Goal: Complete application form: Complete application form

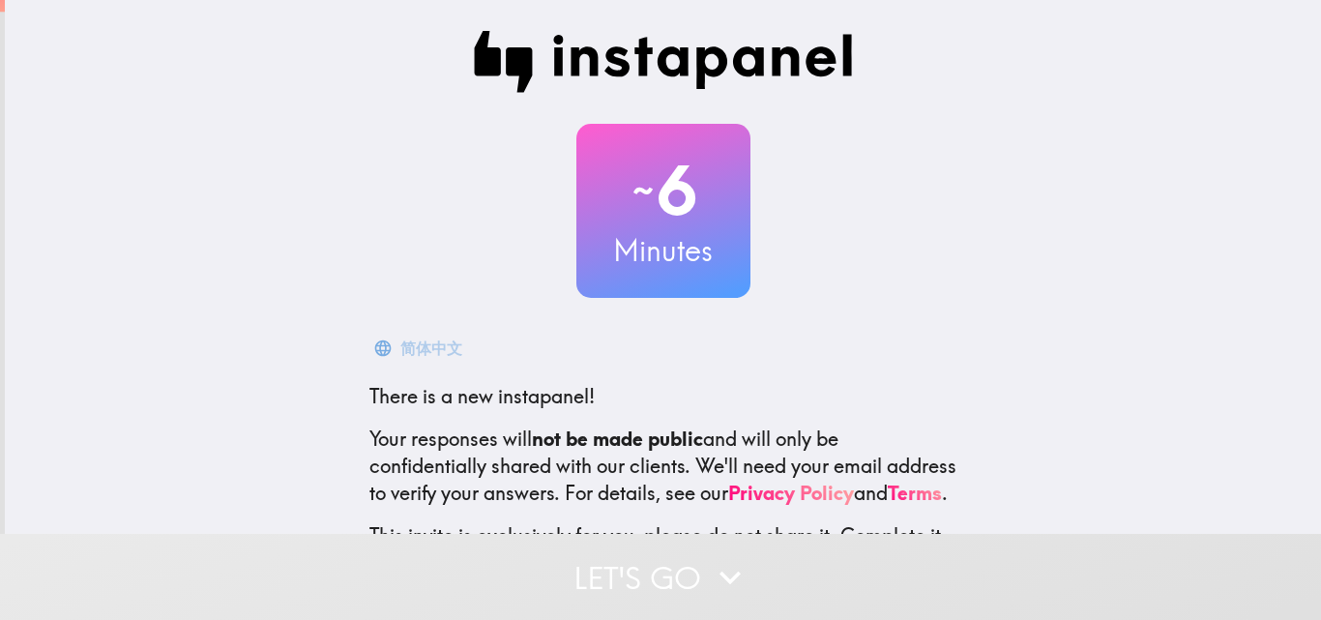
scroll to position [185, 0]
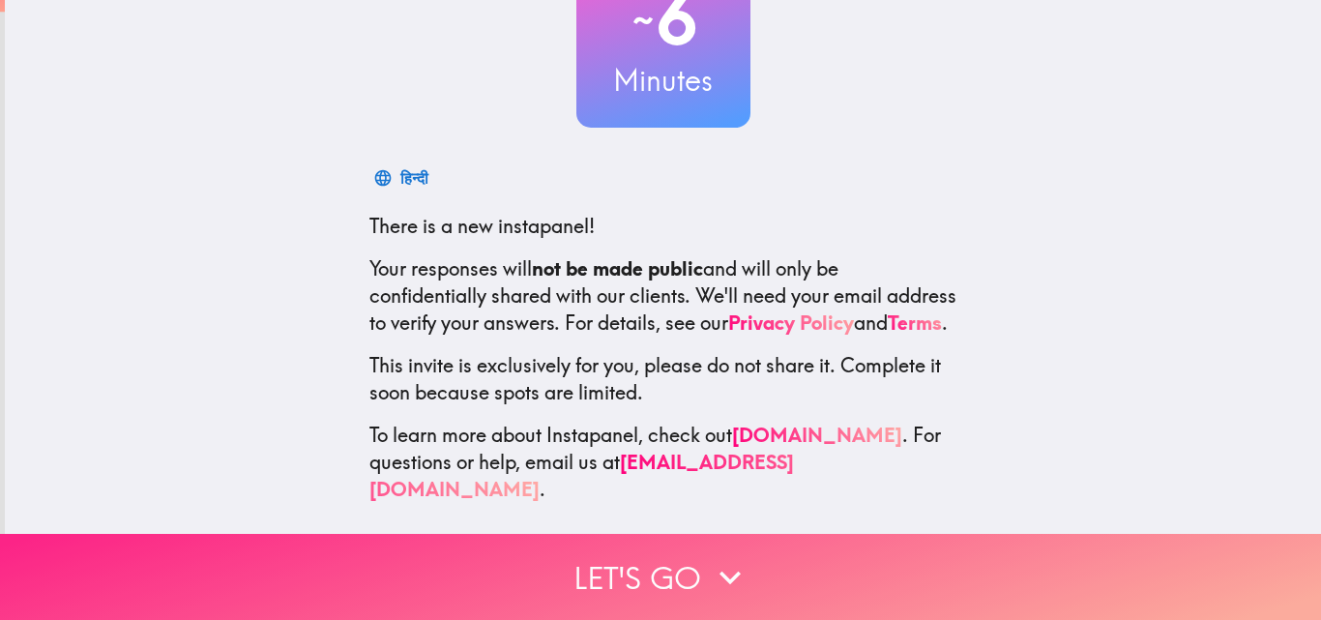
click at [609, 556] on button "Let's go" at bounding box center [660, 577] width 1321 height 86
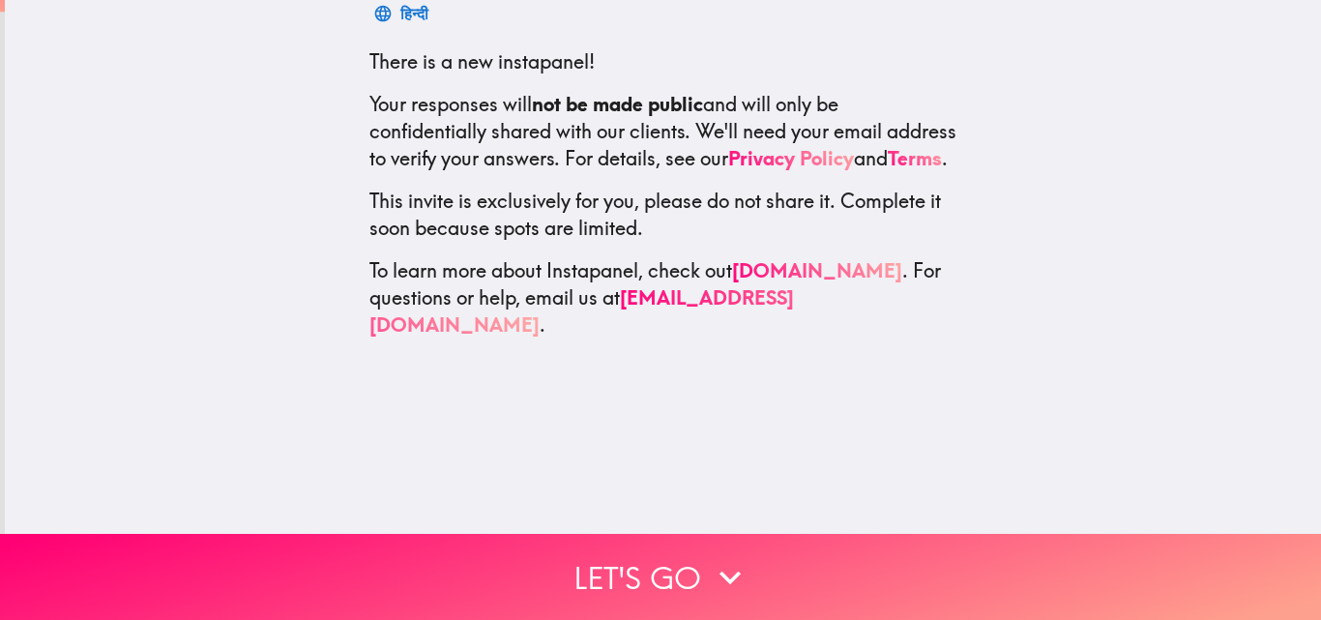
scroll to position [0, 0]
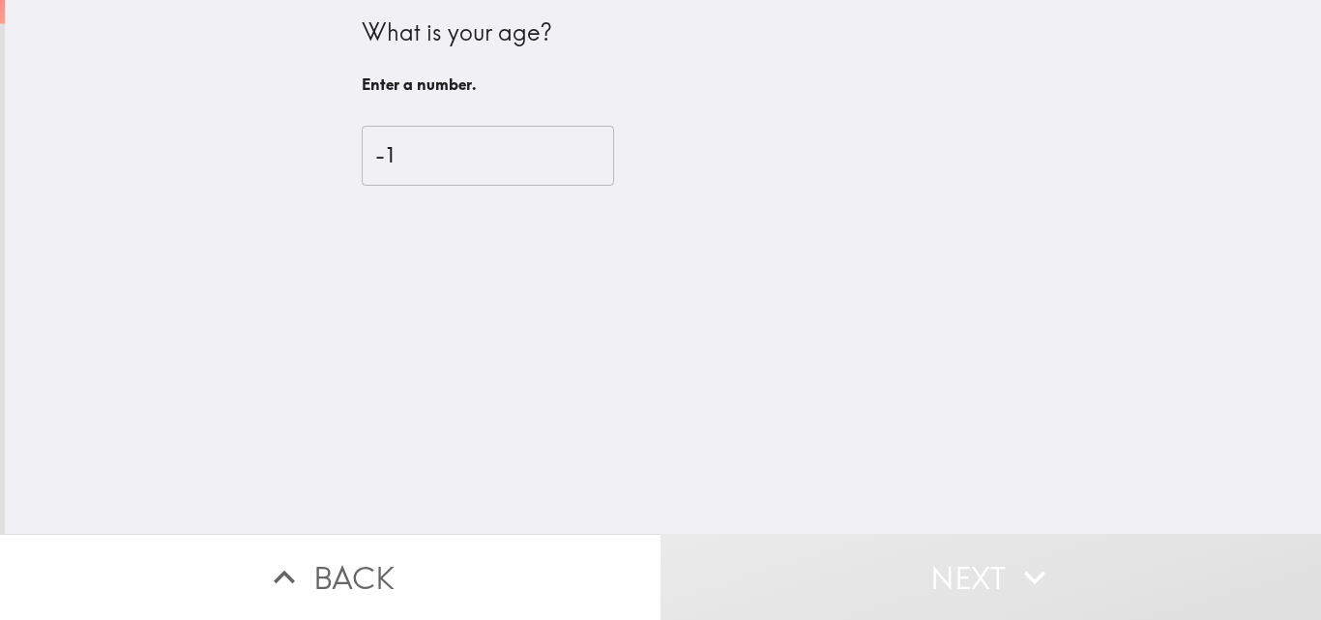
click at [559, 166] on input "-1" at bounding box center [488, 156] width 252 height 60
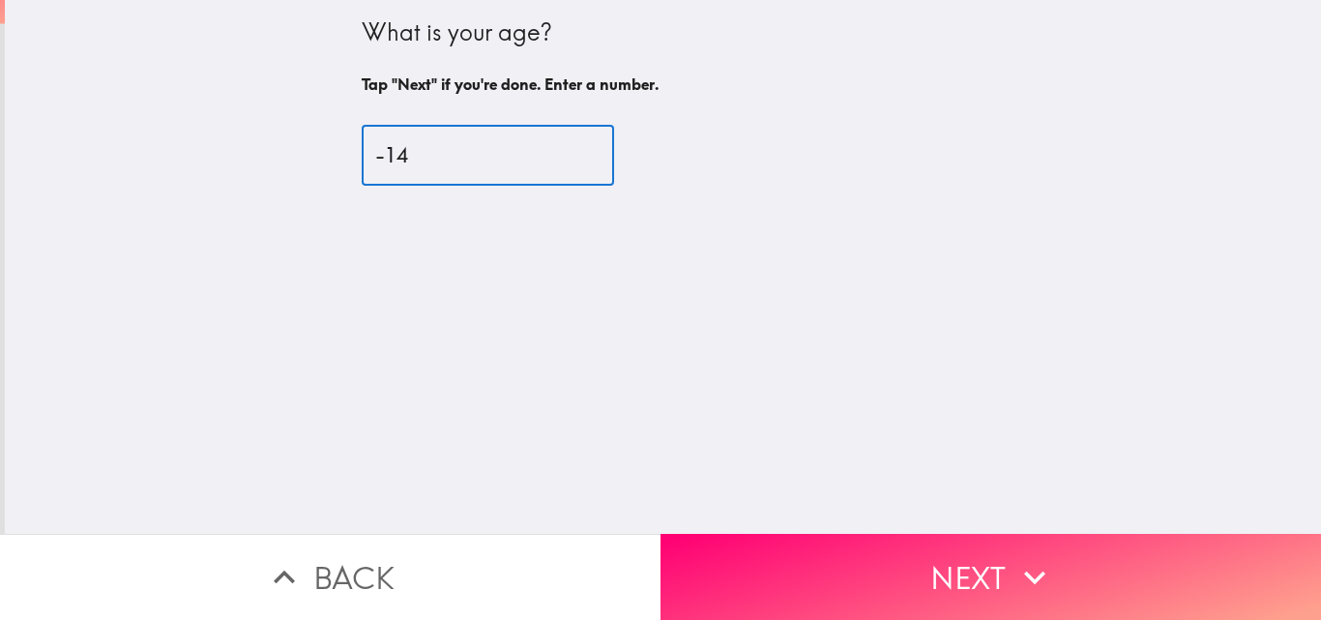
type input "-1"
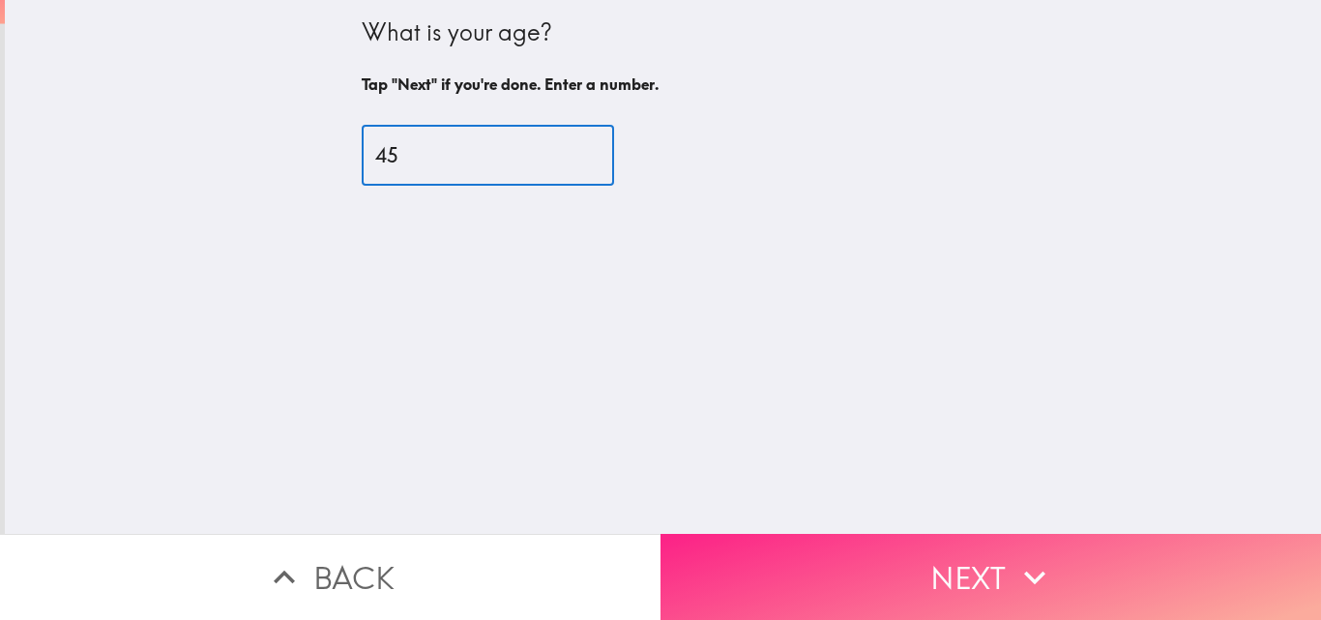
type input "45"
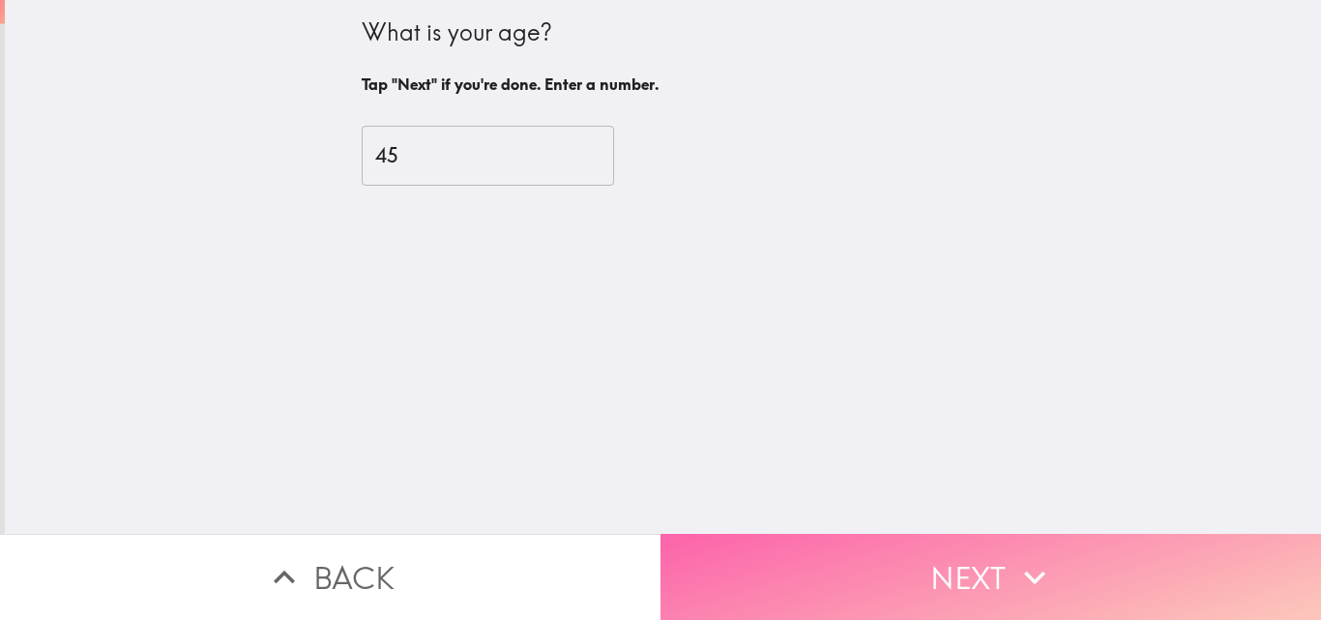
click at [937, 561] on button "Next" at bounding box center [990, 577] width 660 height 86
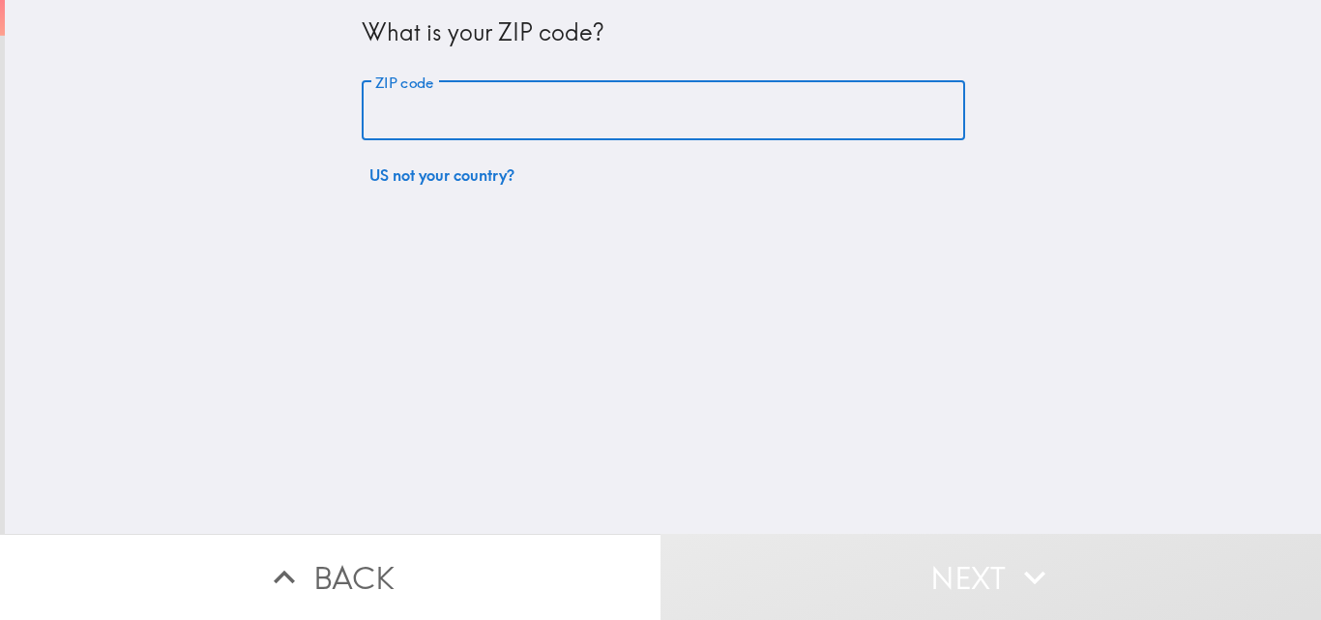
click at [442, 114] on input "ZIP code" at bounding box center [663, 111] width 603 height 60
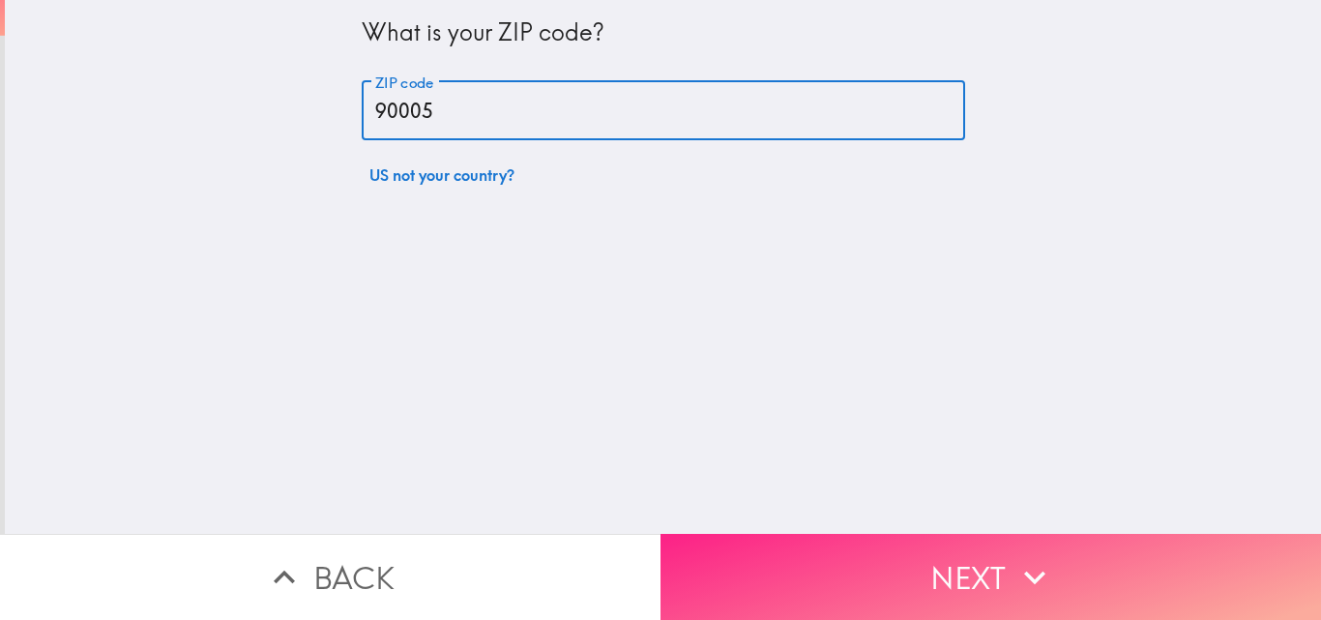
type input "90005"
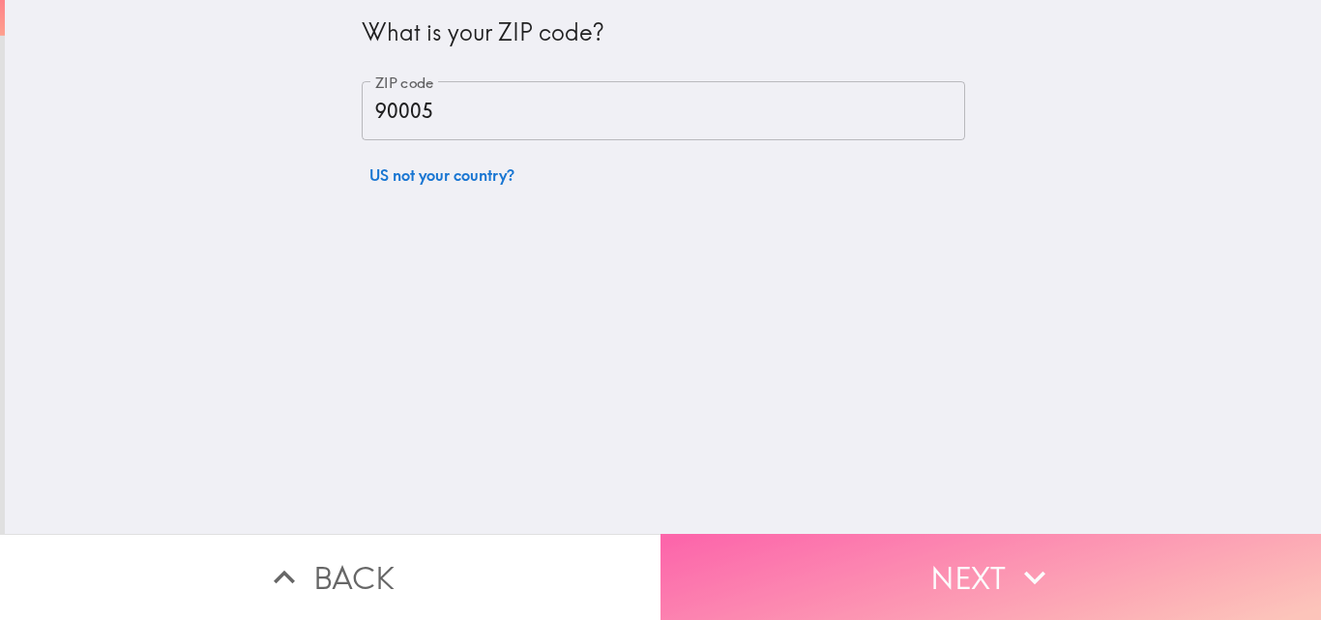
click at [999, 534] on button "Next" at bounding box center [990, 577] width 660 height 86
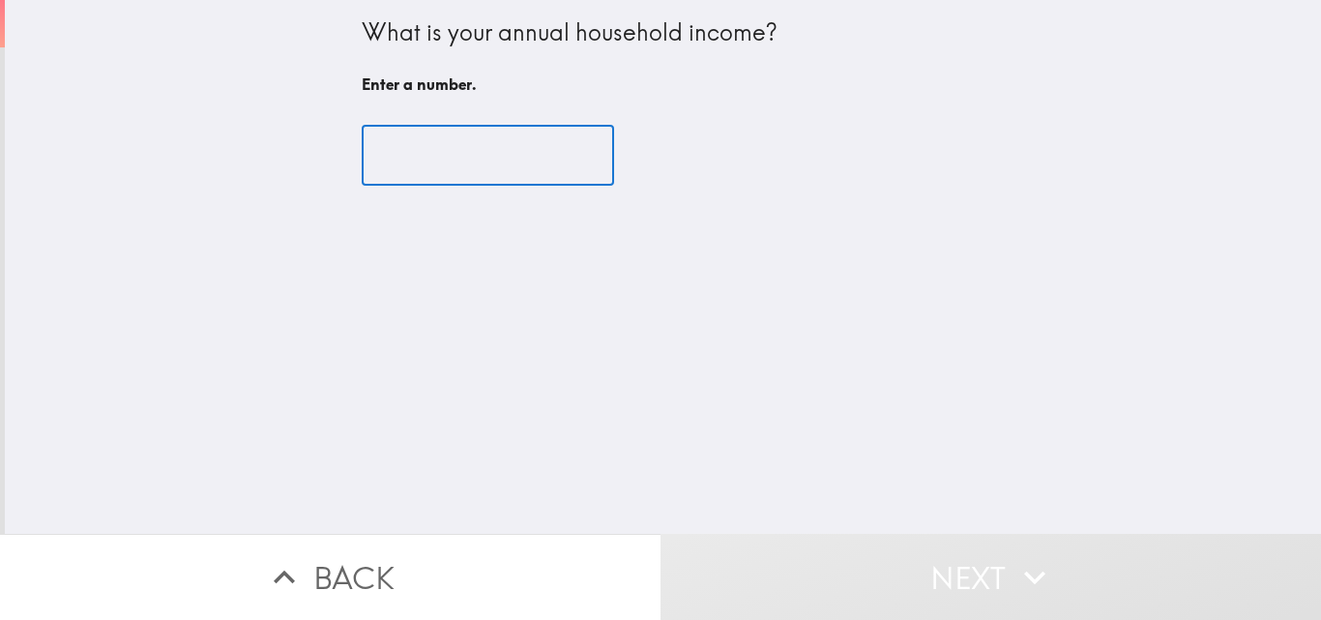
click at [430, 149] on input "number" at bounding box center [488, 156] width 252 height 60
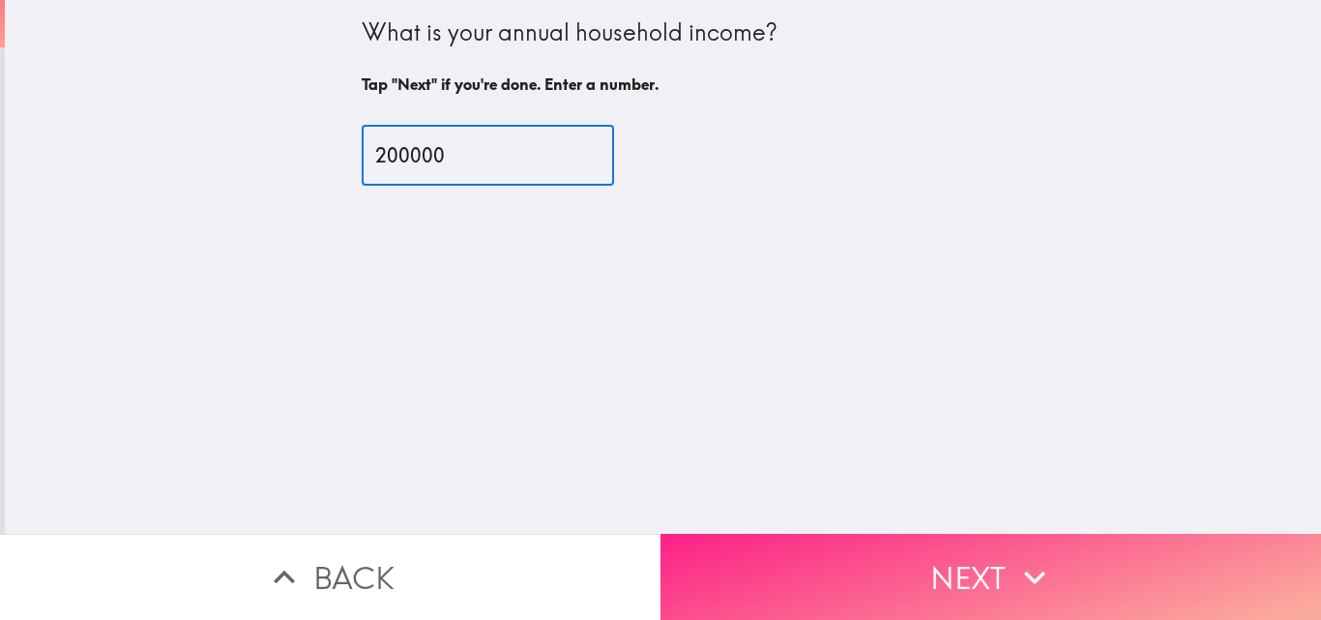
type input "200000"
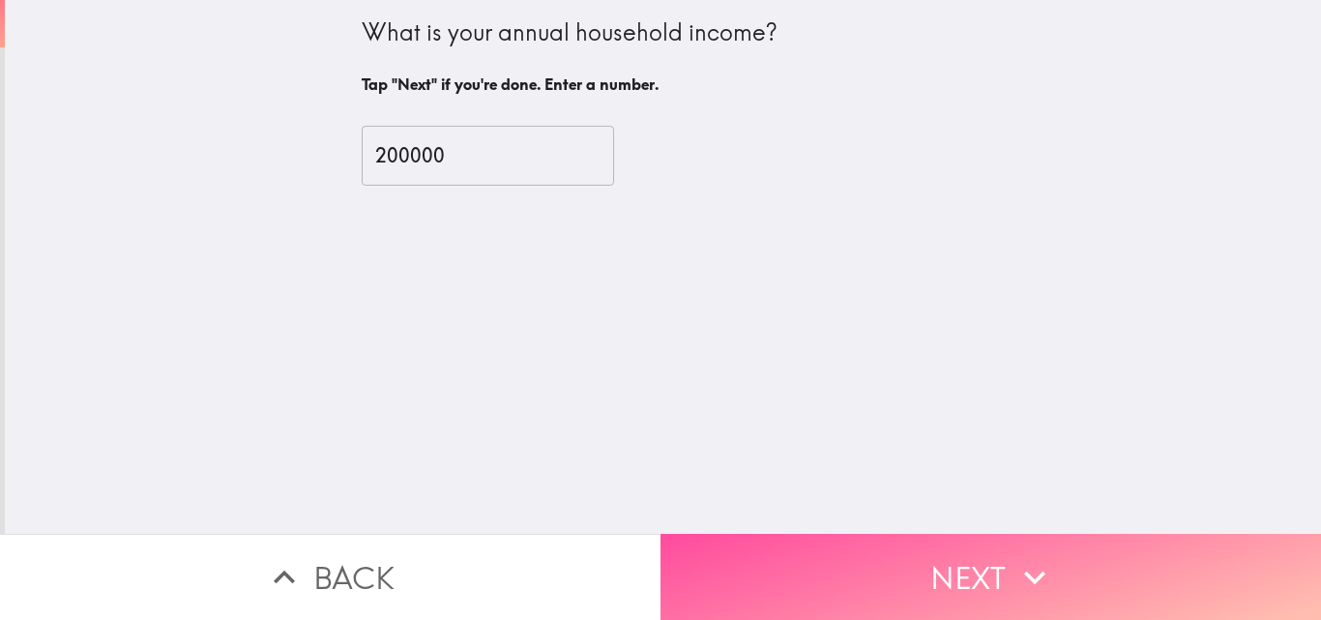
drag, startPoint x: 886, startPoint y: 568, endPoint x: 857, endPoint y: 557, distance: 30.3
click at [885, 568] on button "Next" at bounding box center [990, 577] width 660 height 86
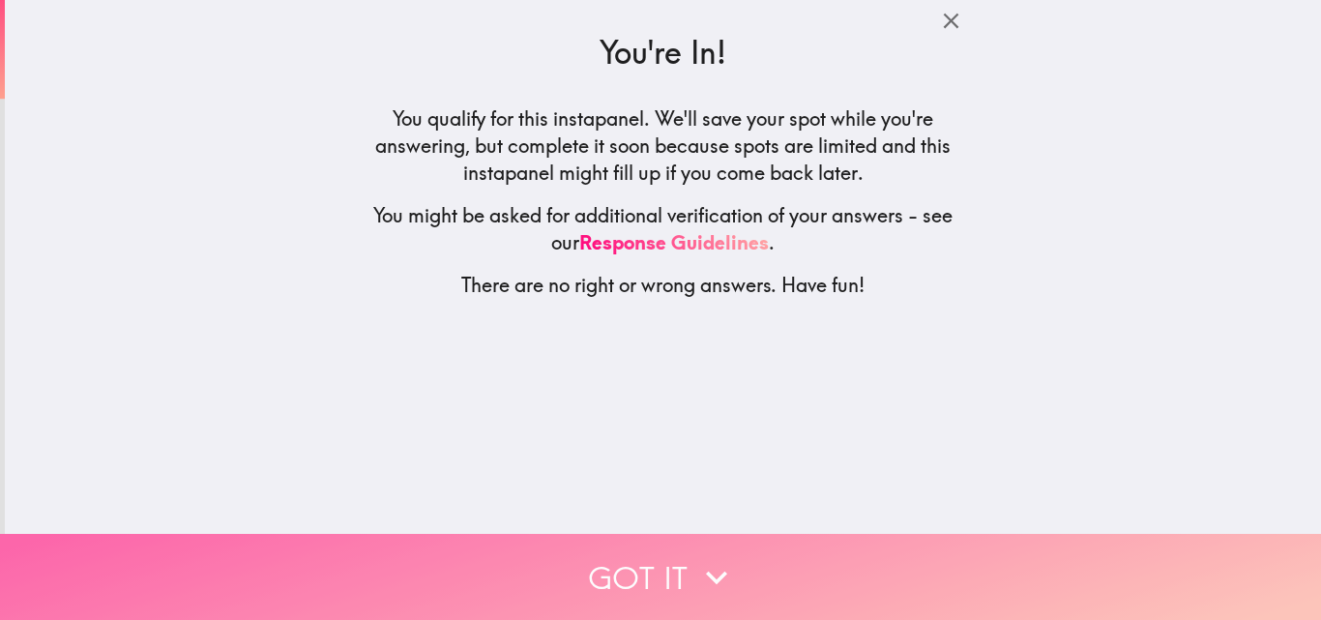
click at [696, 556] on icon "button" at bounding box center [716, 577] width 43 height 43
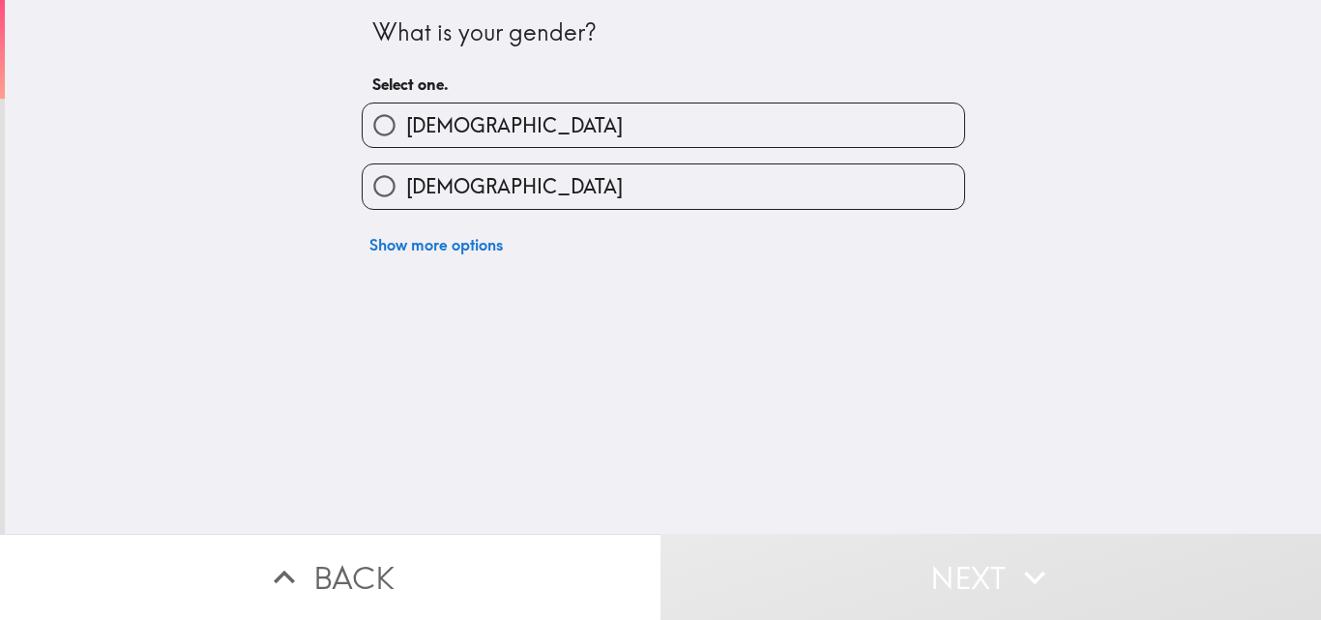
click at [406, 125] on span "[DEMOGRAPHIC_DATA]" at bounding box center [514, 125] width 217 height 27
click at [397, 125] on input "[DEMOGRAPHIC_DATA]" at bounding box center [385, 125] width 44 height 44
radio input "true"
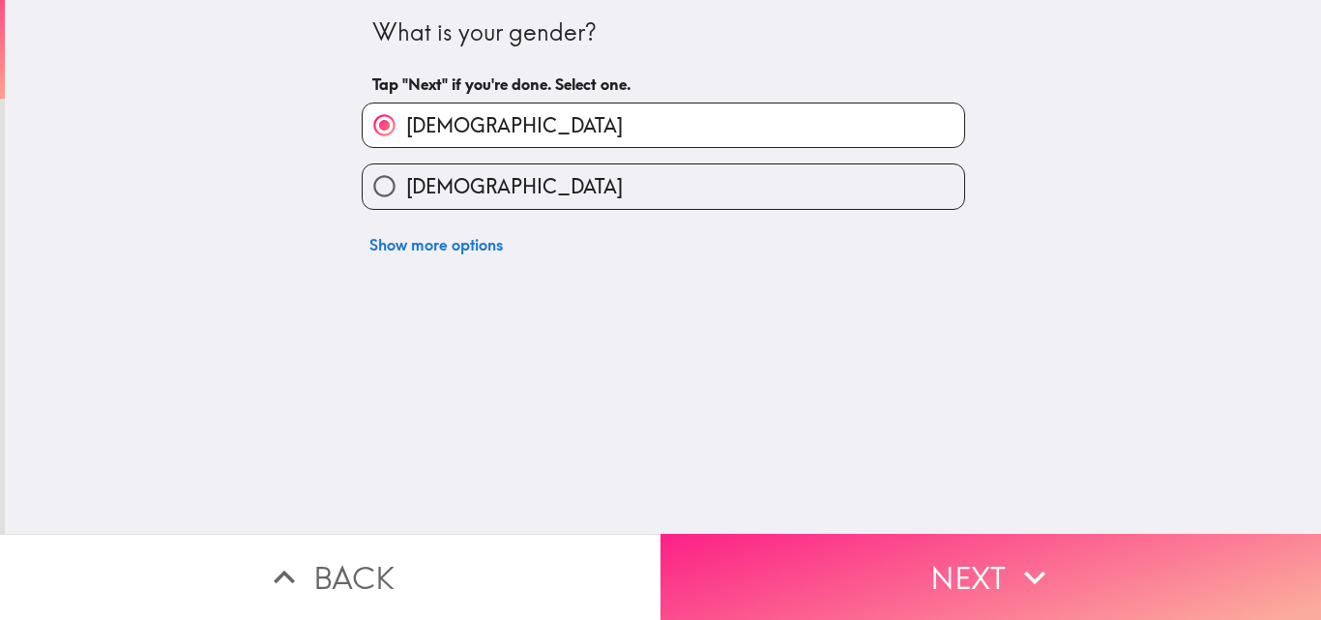
click at [774, 534] on button "Next" at bounding box center [990, 577] width 660 height 86
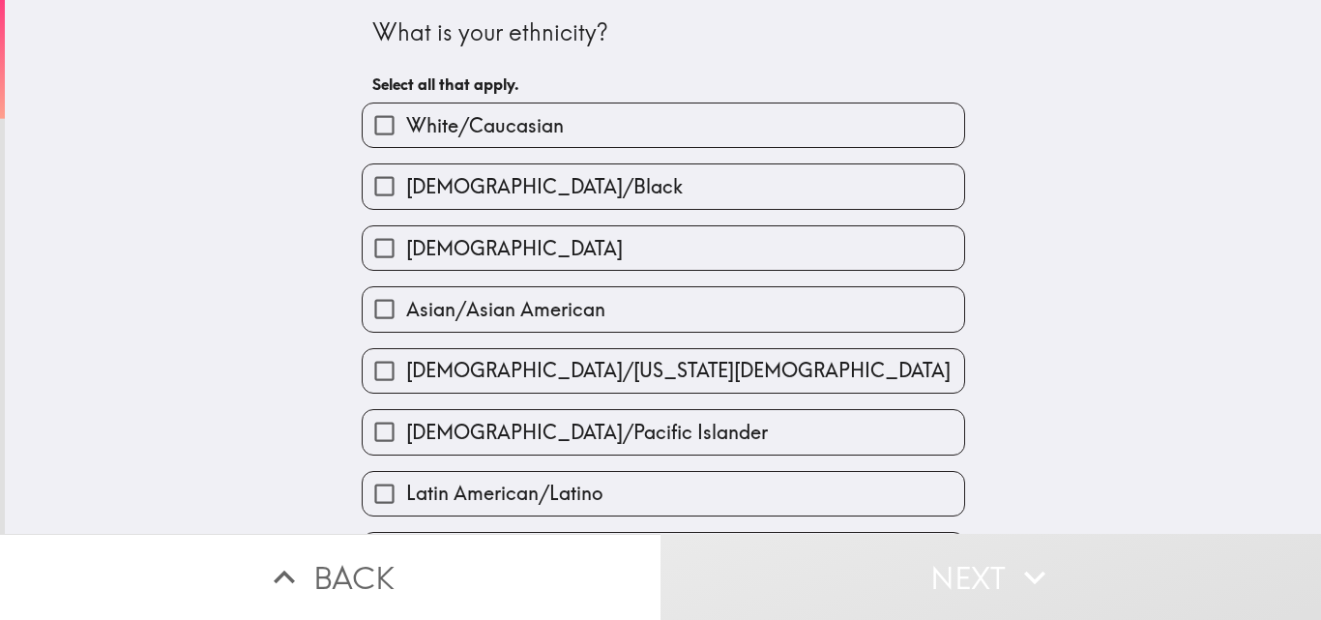
click at [429, 148] on div "[DEMOGRAPHIC_DATA]/Black" at bounding box center [655, 178] width 619 height 61
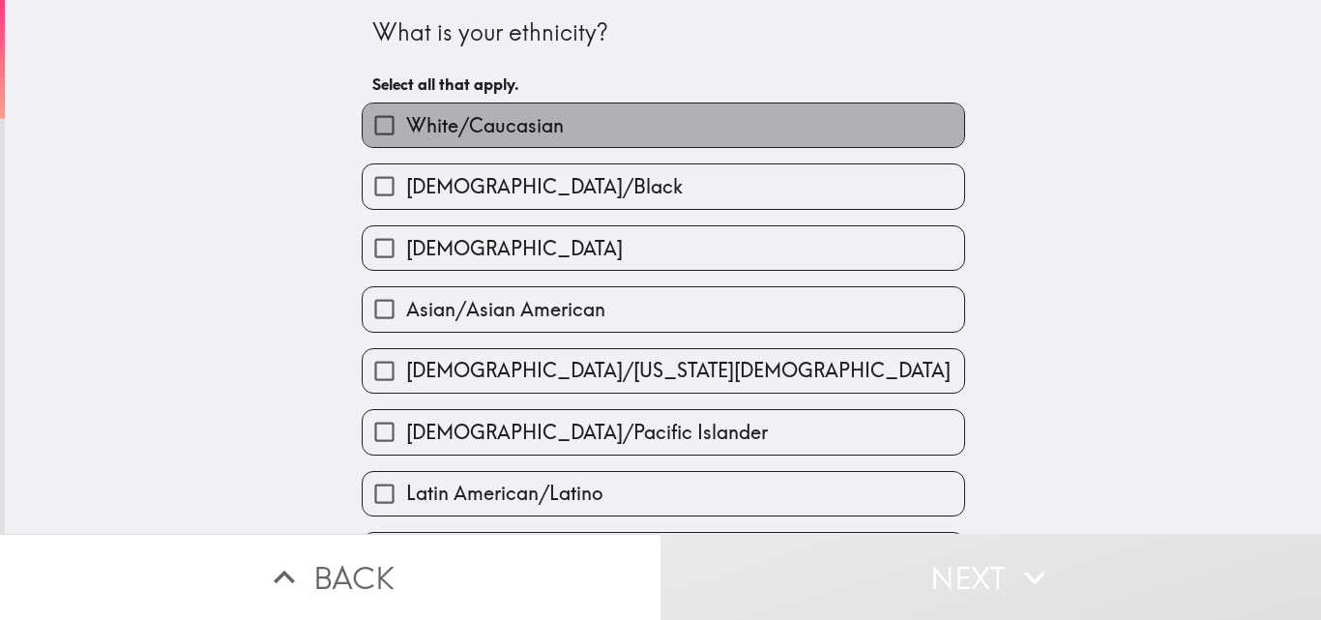
click at [421, 134] on span "White/Caucasian" at bounding box center [485, 125] width 158 height 27
click at [406, 134] on input "White/Caucasian" at bounding box center [385, 125] width 44 height 44
checkbox input "true"
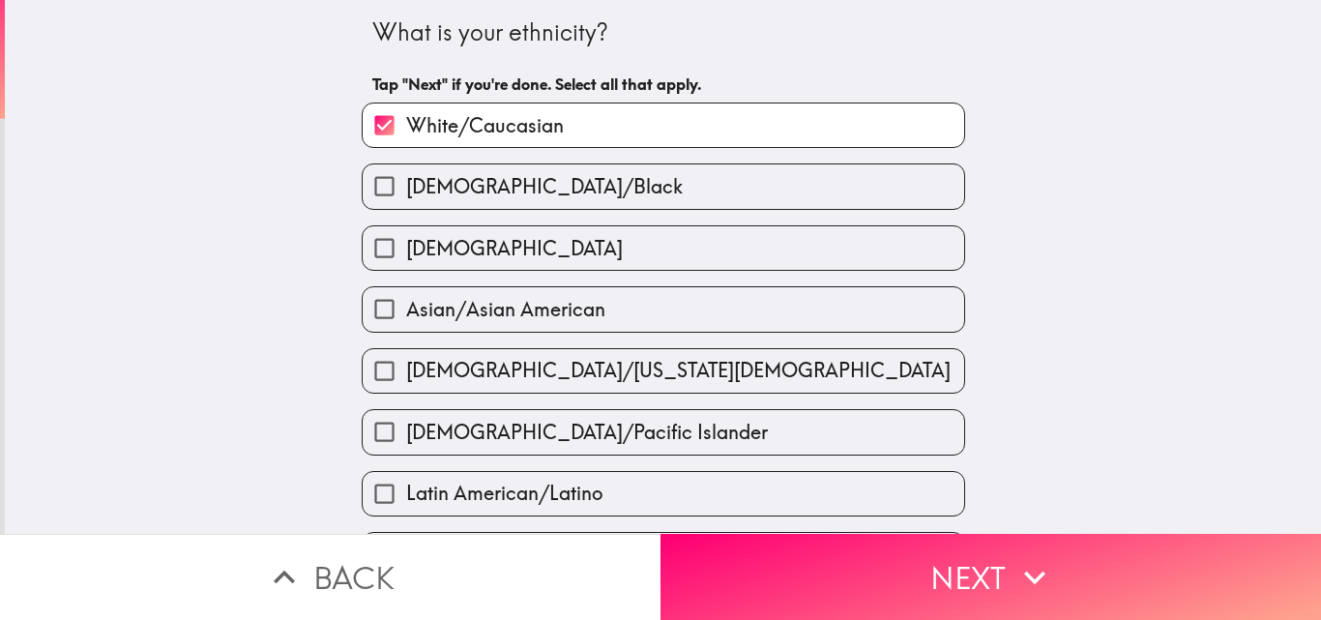
scroll to position [483, 0]
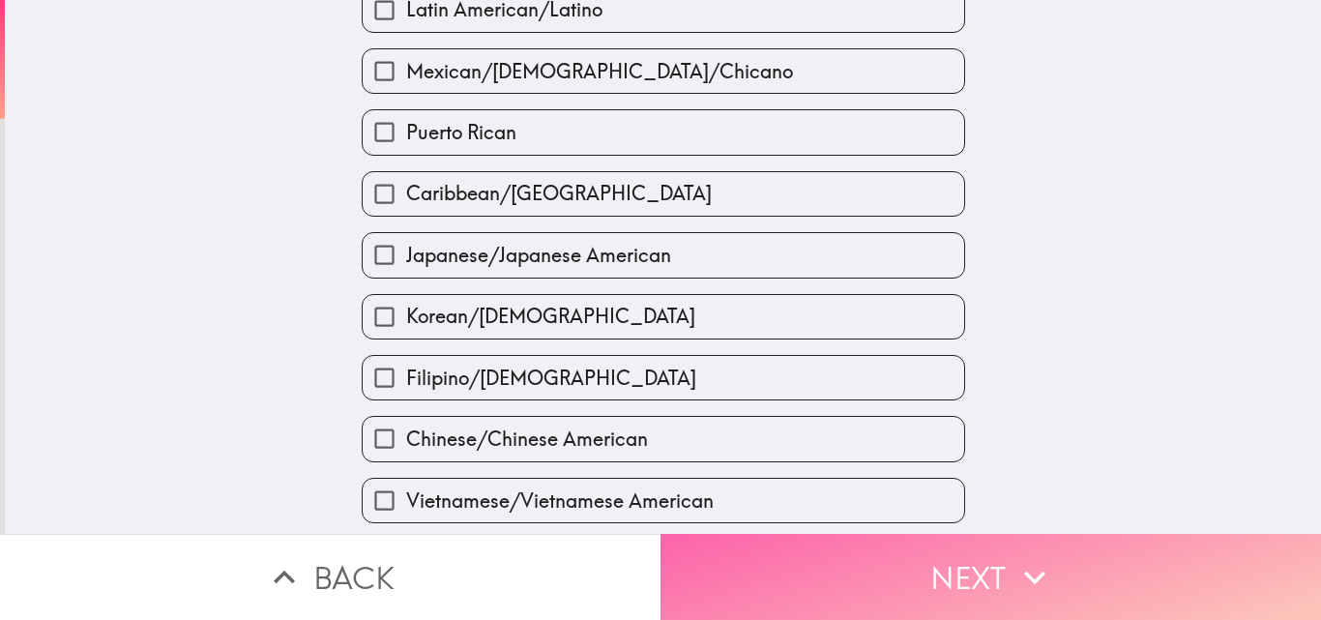
drag, startPoint x: 990, startPoint y: 572, endPoint x: 980, endPoint y: 569, distance: 10.1
click at [989, 572] on button "Next" at bounding box center [990, 577] width 660 height 86
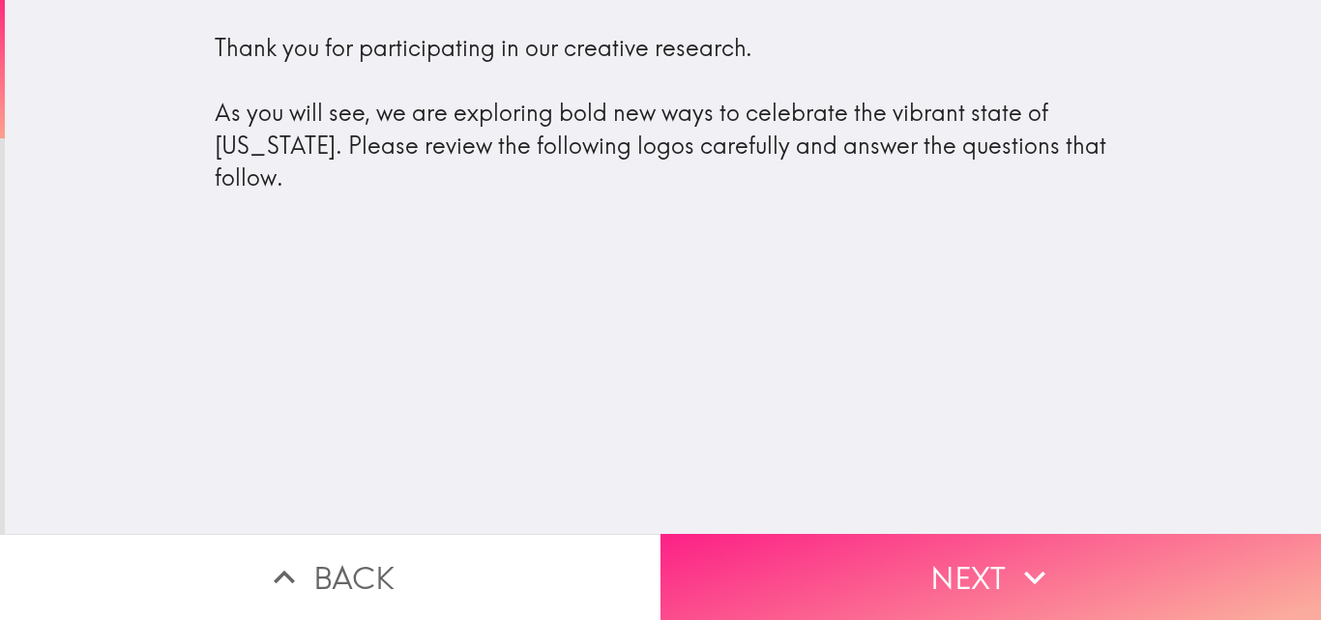
click at [862, 569] on button "Next" at bounding box center [990, 577] width 660 height 86
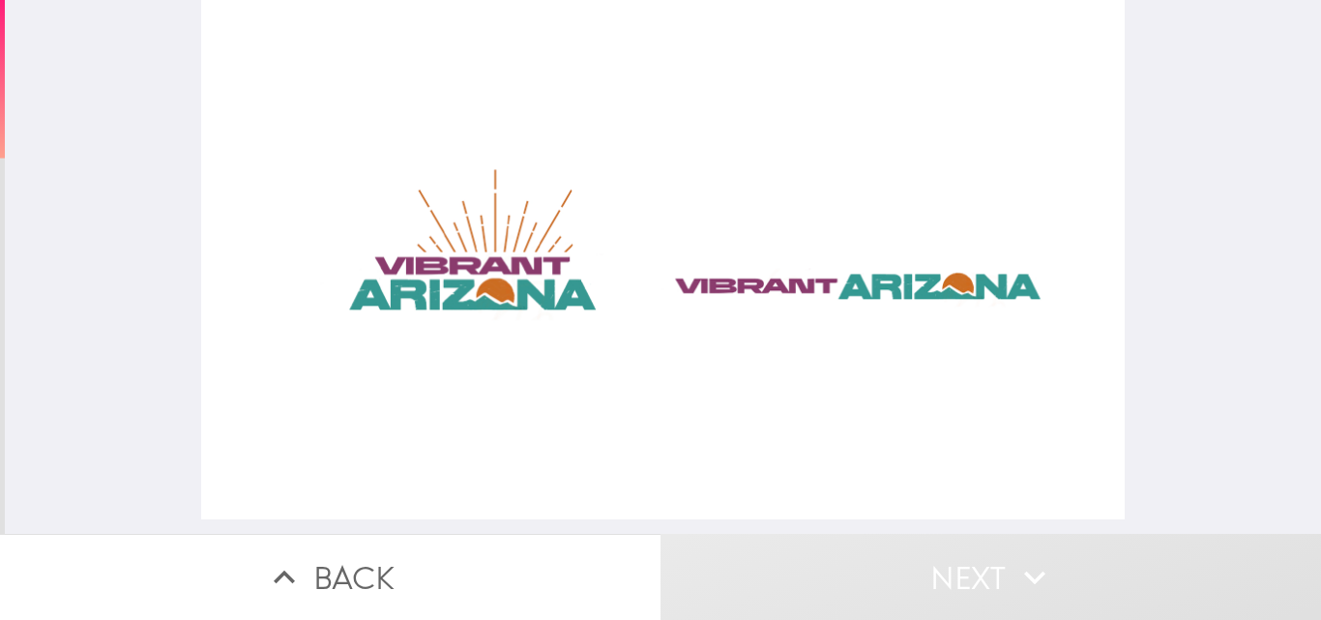
click at [849, 305] on div at bounding box center [662, 259] width 923 height 519
click at [450, 279] on div at bounding box center [662, 259] width 923 height 519
click at [1116, 324] on div at bounding box center [663, 267] width 1316 height 534
click at [1116, 337] on div at bounding box center [663, 267] width 1316 height 534
click at [1116, 338] on div at bounding box center [663, 267] width 1316 height 534
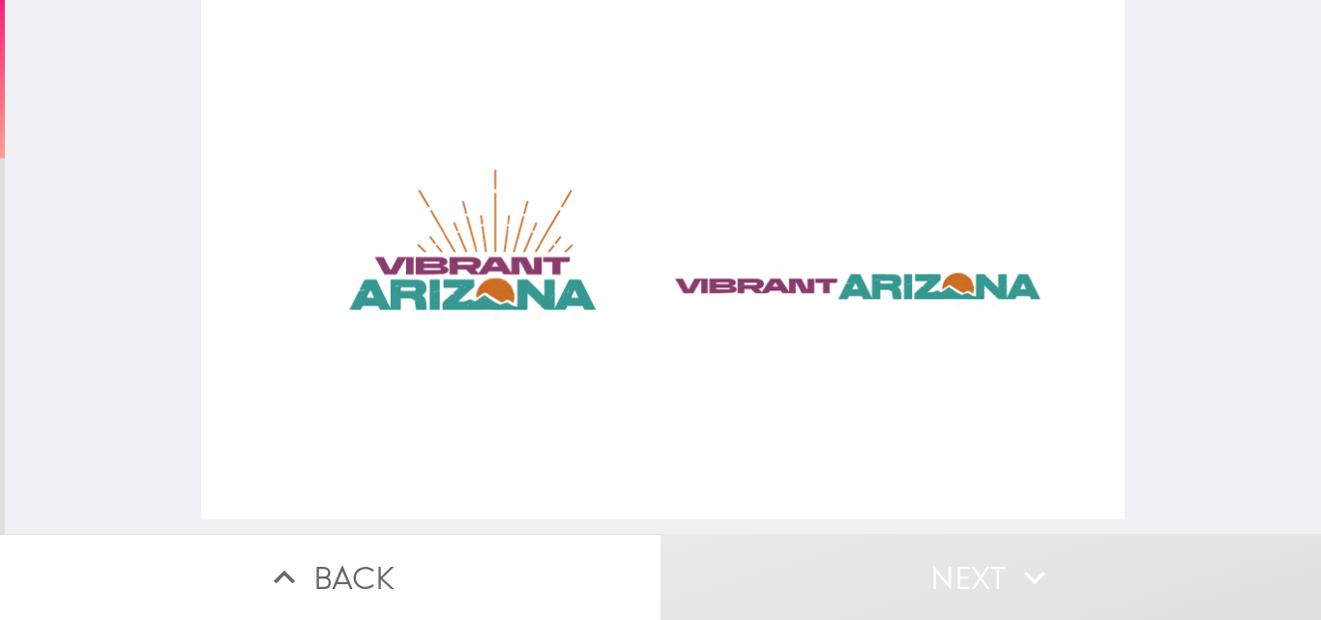
click at [915, 322] on div at bounding box center [662, 259] width 923 height 519
drag, startPoint x: 844, startPoint y: 312, endPoint x: 486, endPoint y: 280, distance: 359.1
click at [571, 297] on div at bounding box center [662, 259] width 923 height 519
click at [373, 279] on div at bounding box center [662, 259] width 923 height 519
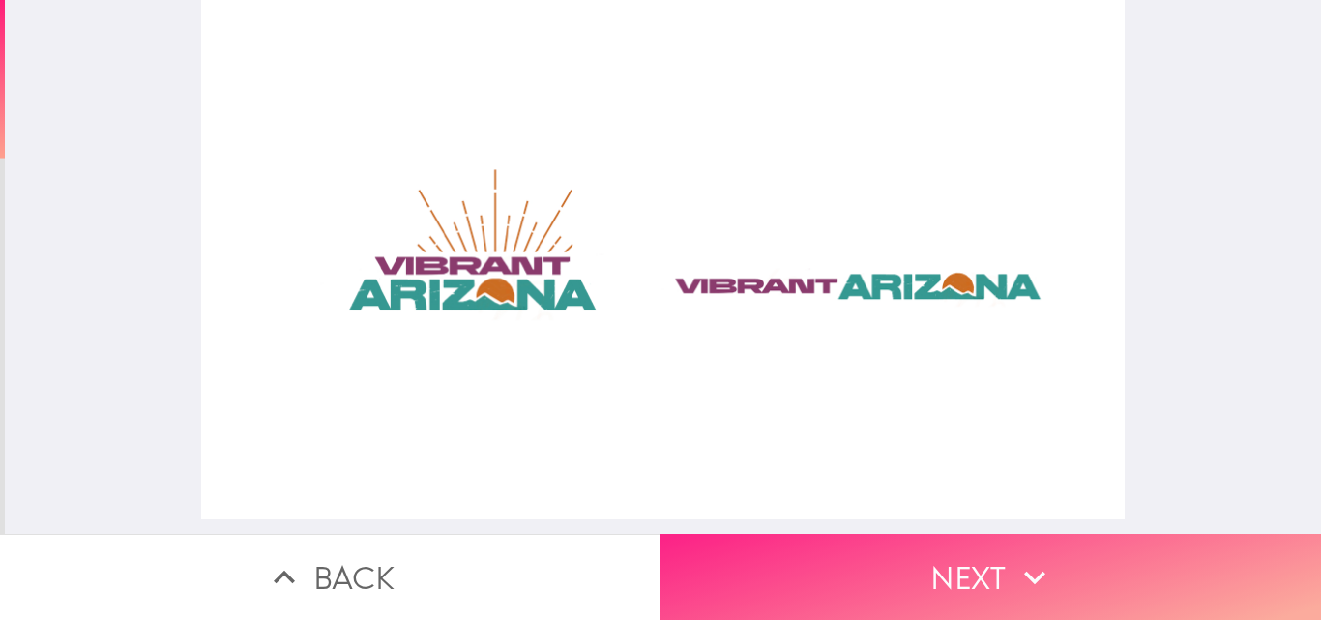
click at [999, 570] on button "Next" at bounding box center [990, 577] width 660 height 86
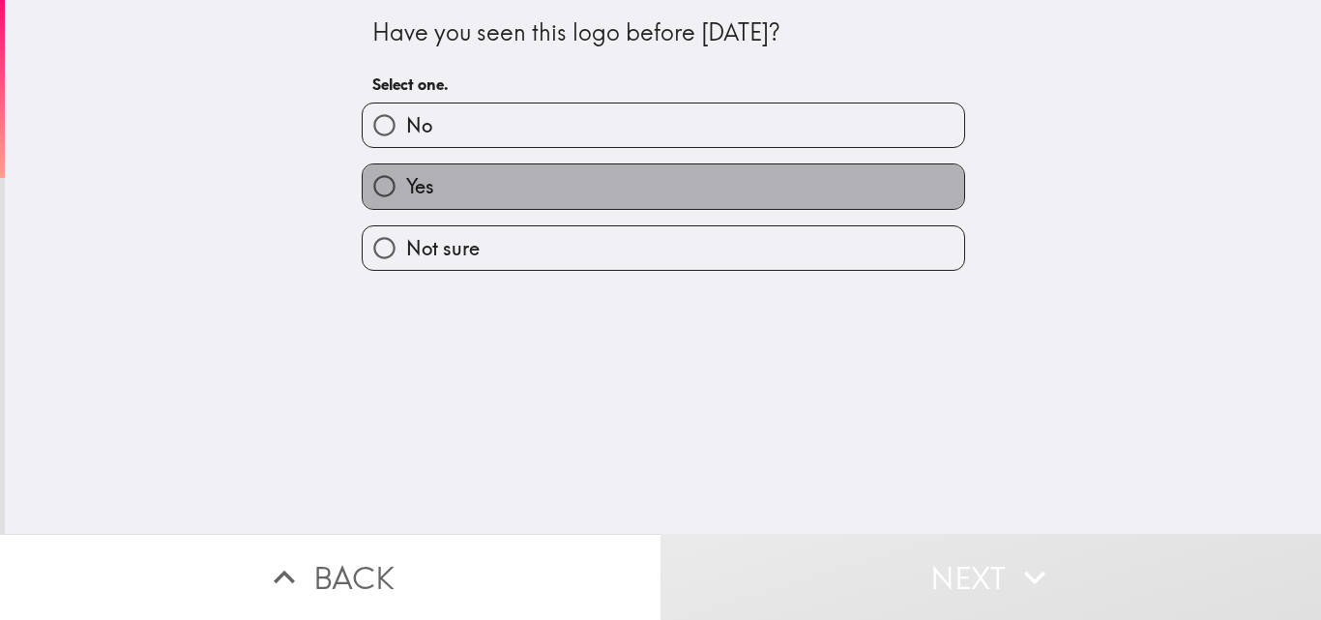
click at [460, 196] on label "Yes" at bounding box center [663, 186] width 601 height 44
click at [406, 196] on input "Yes" at bounding box center [385, 186] width 44 height 44
radio input "true"
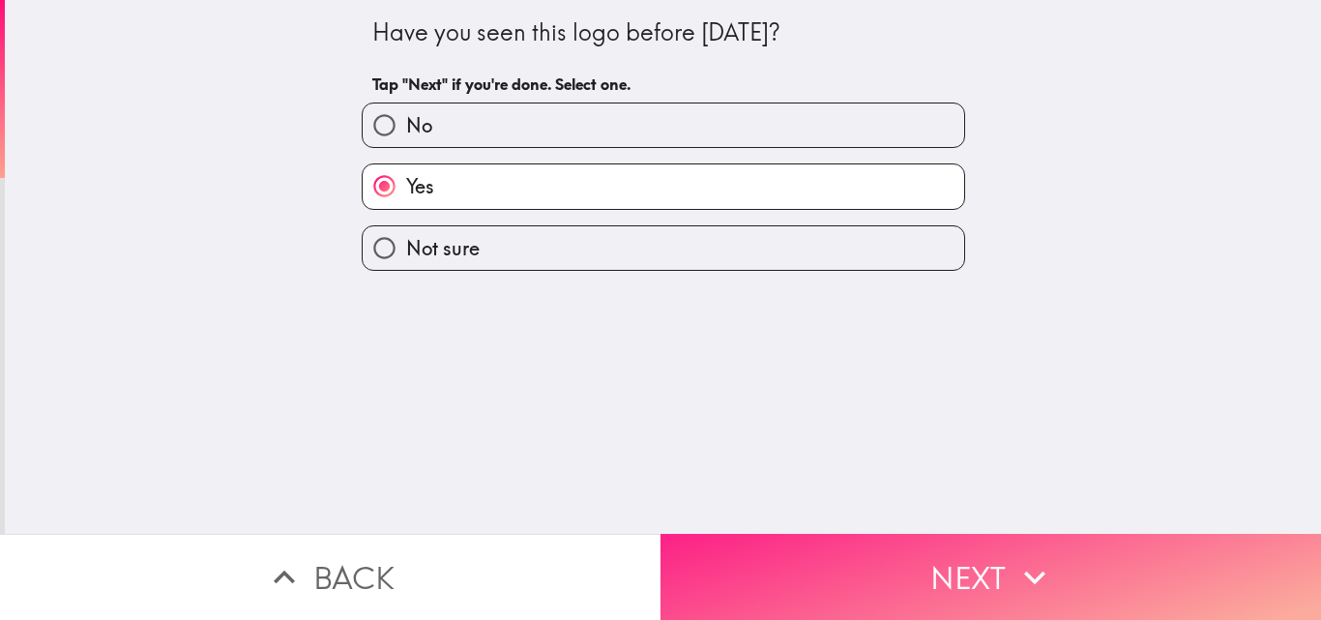
click at [906, 567] on button "Next" at bounding box center [990, 577] width 660 height 86
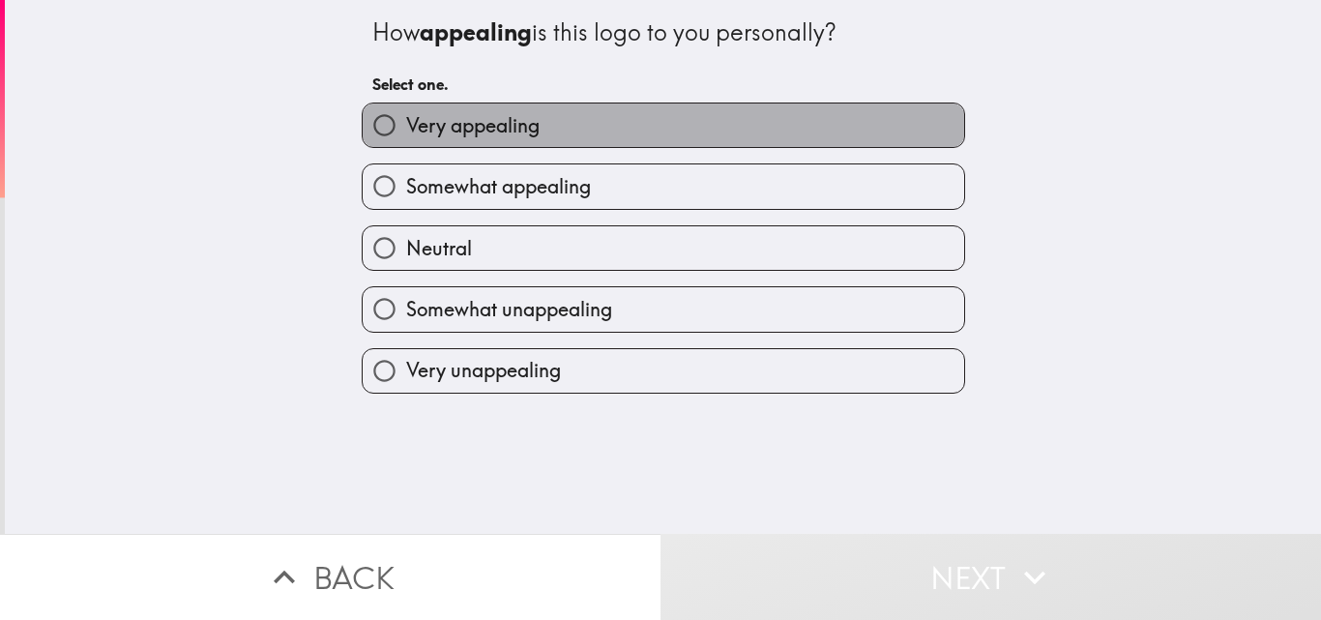
click at [449, 126] on span "Very appealing" at bounding box center [472, 125] width 133 height 27
click at [406, 126] on input "Very appealing" at bounding box center [385, 125] width 44 height 44
radio input "true"
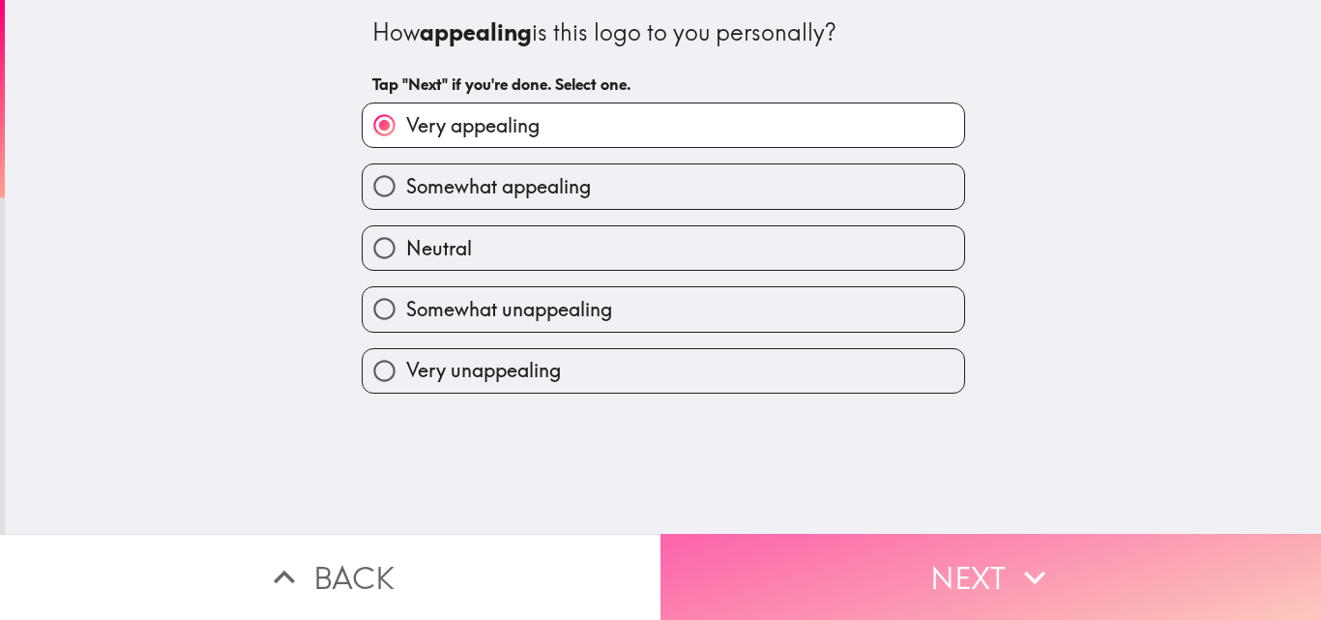
click at [1002, 570] on button "Next" at bounding box center [990, 577] width 660 height 86
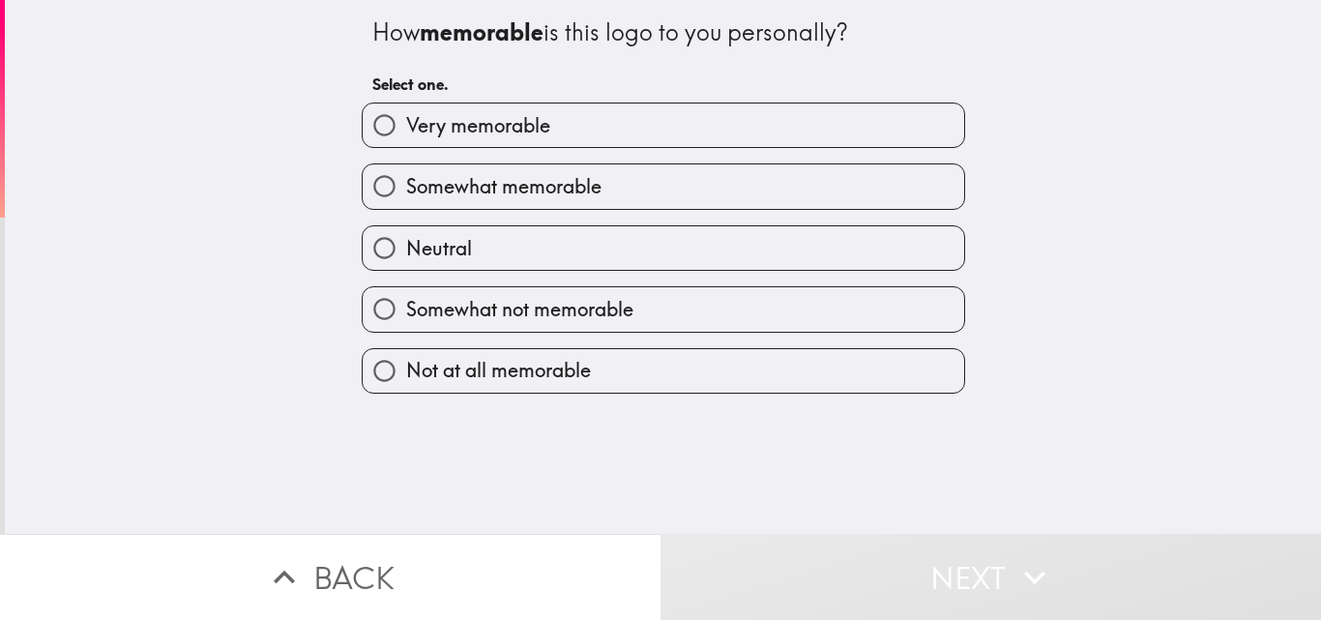
click at [452, 126] on span "Very memorable" at bounding box center [478, 125] width 144 height 27
click at [406, 126] on input "Very memorable" at bounding box center [385, 125] width 44 height 44
radio input "true"
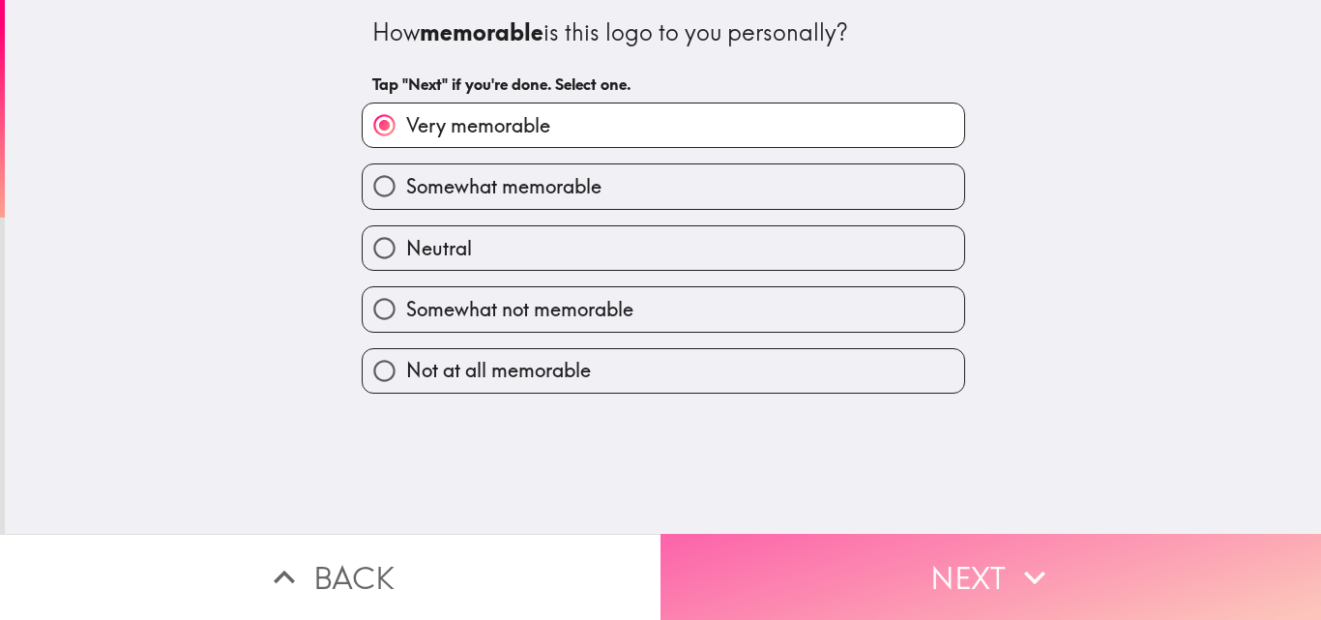
drag, startPoint x: 1018, startPoint y: 552, endPoint x: 1006, endPoint y: 543, distance: 14.5
click at [1017, 556] on icon "button" at bounding box center [1034, 577] width 43 height 43
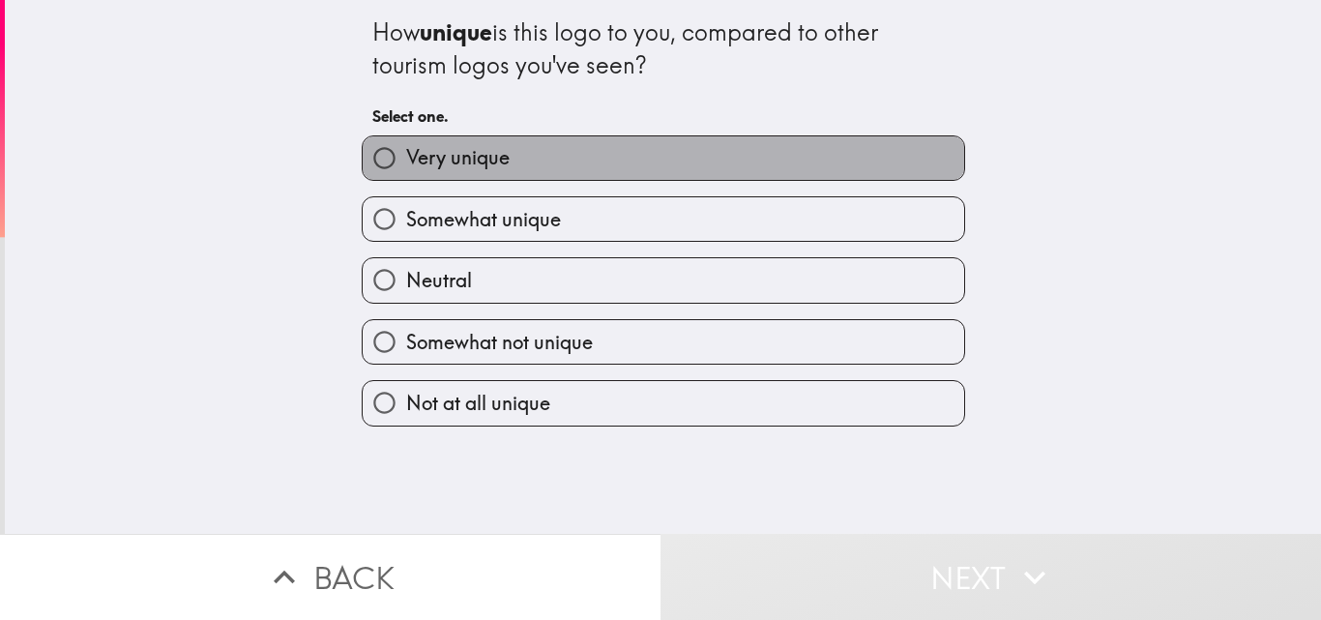
click at [442, 165] on span "Very unique" at bounding box center [457, 157] width 103 height 27
click at [406, 165] on input "Very unique" at bounding box center [385, 158] width 44 height 44
radio input "true"
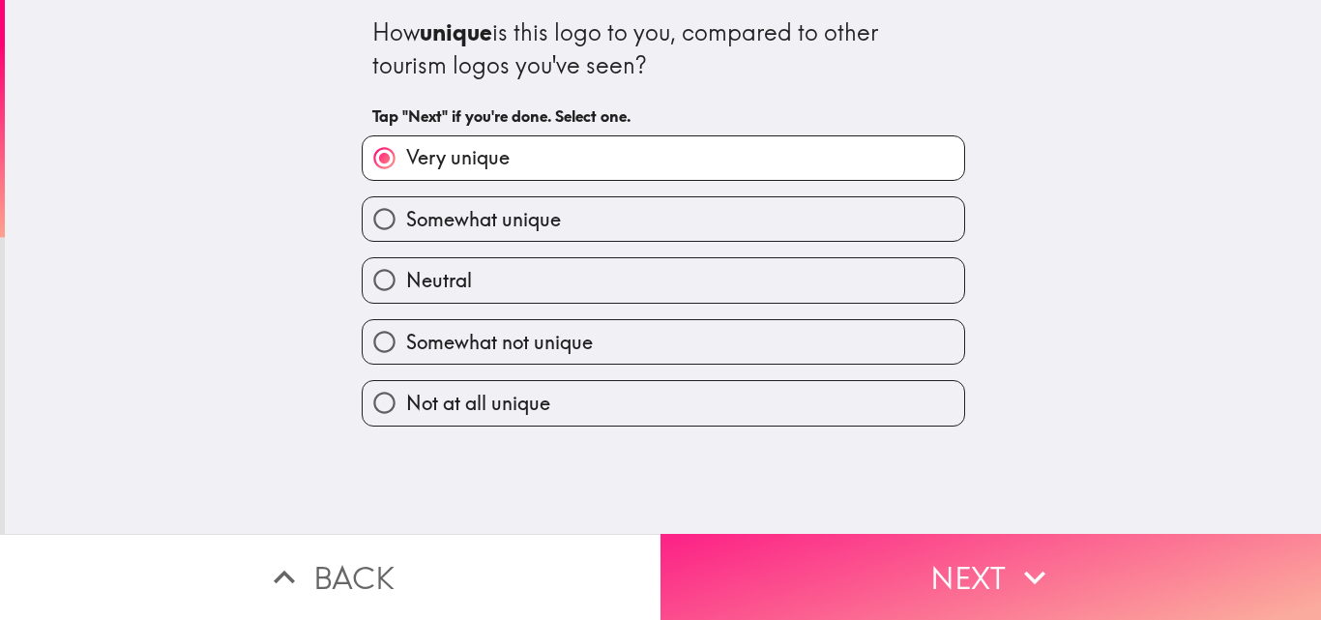
click at [860, 543] on button "Next" at bounding box center [990, 577] width 660 height 86
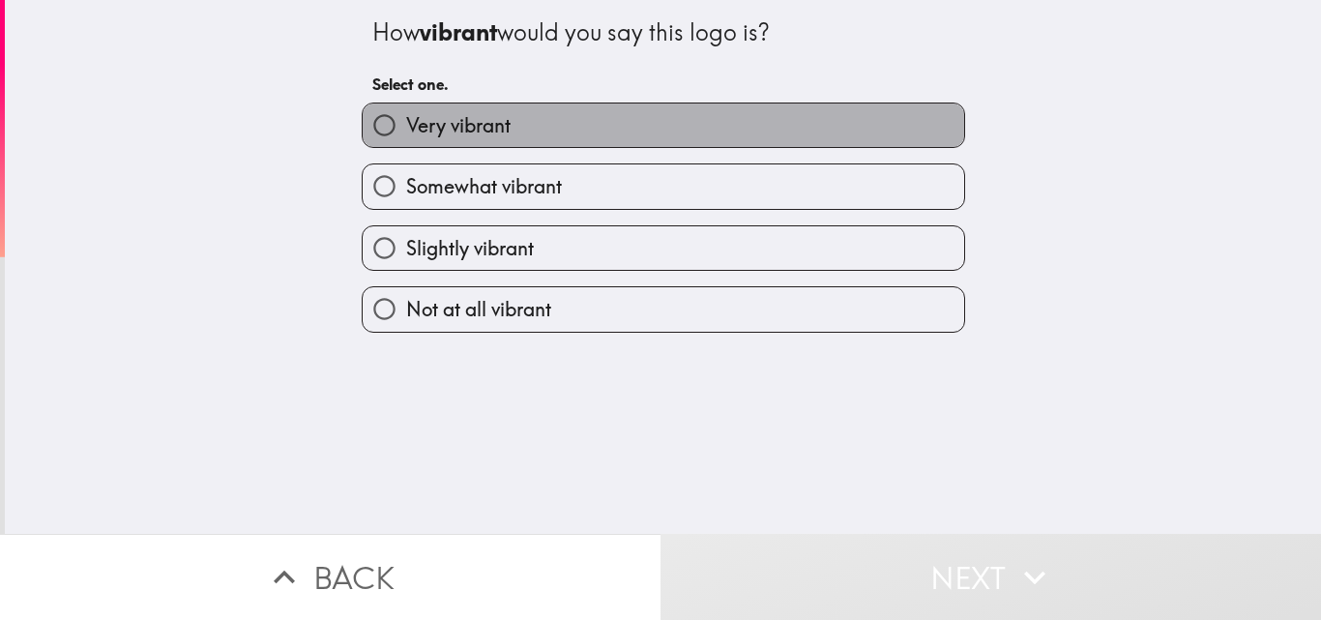
click at [535, 129] on label "Very vibrant" at bounding box center [663, 125] width 601 height 44
click at [406, 129] on input "Very vibrant" at bounding box center [385, 125] width 44 height 44
radio input "true"
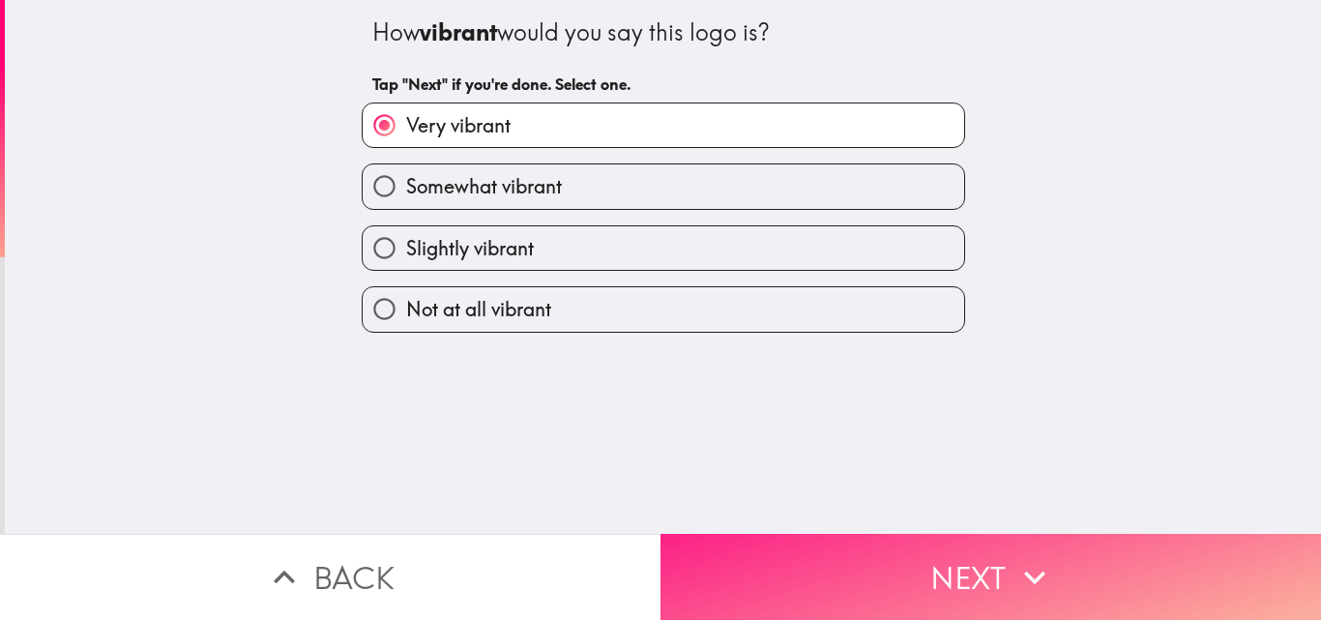
click at [964, 550] on button "Next" at bounding box center [990, 577] width 660 height 86
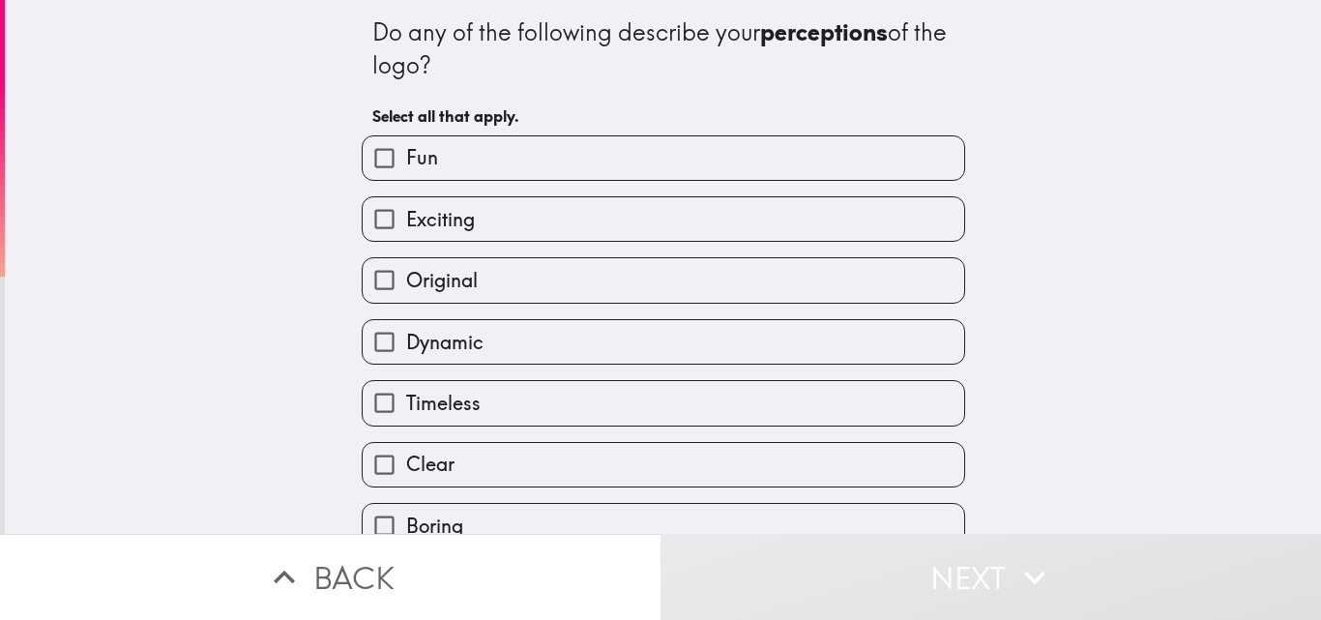
click at [447, 166] on label "Fun" at bounding box center [663, 158] width 601 height 44
click at [406, 166] on input "Fun" at bounding box center [385, 158] width 44 height 44
checkbox input "true"
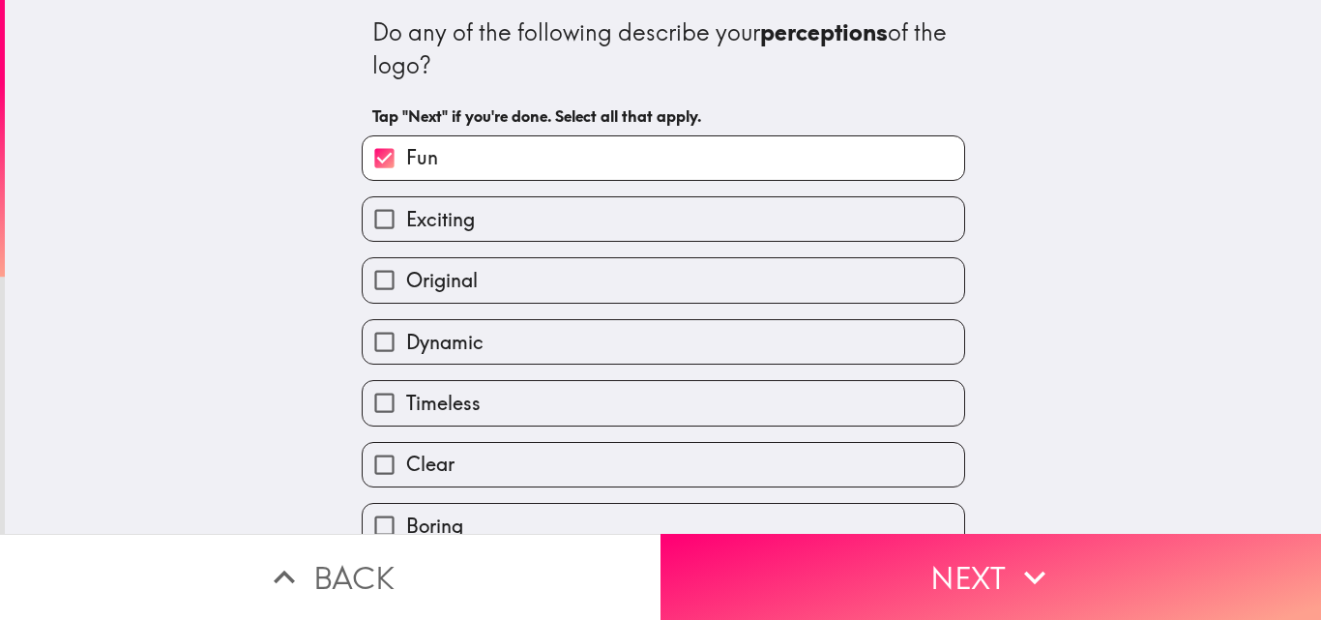
click at [485, 204] on label "Exciting" at bounding box center [663, 219] width 601 height 44
click at [406, 204] on input "Exciting" at bounding box center [385, 219] width 44 height 44
checkbox input "true"
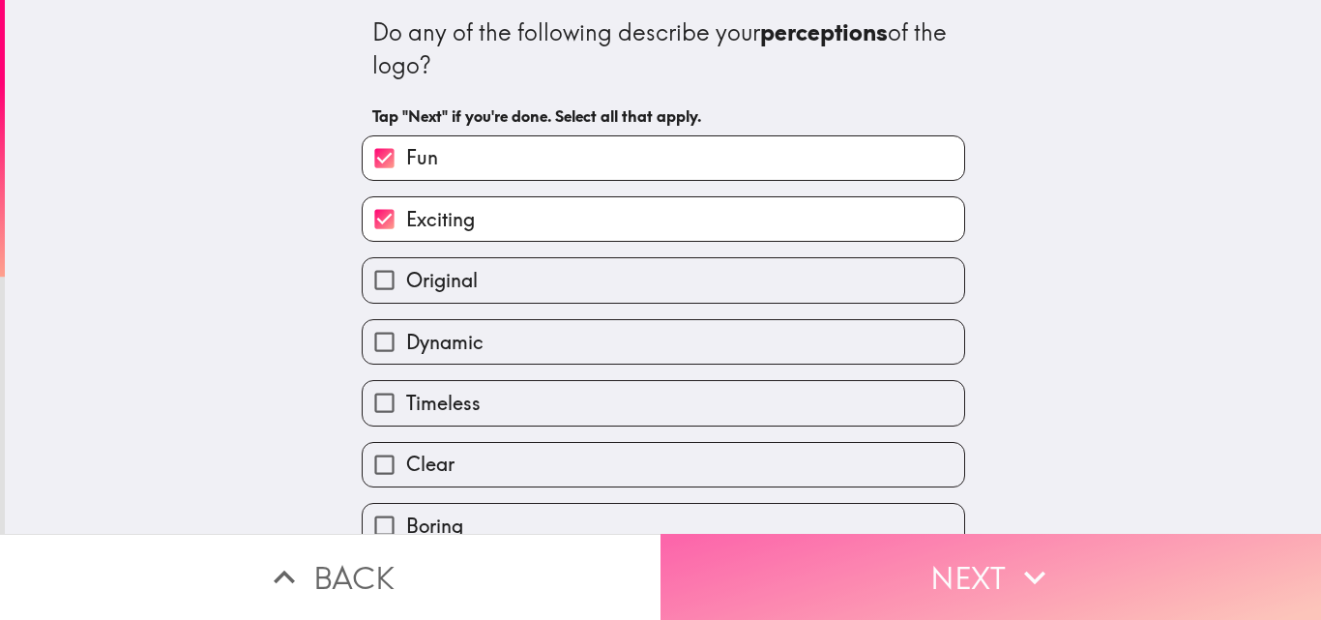
click at [791, 552] on button "Next" at bounding box center [990, 577] width 660 height 86
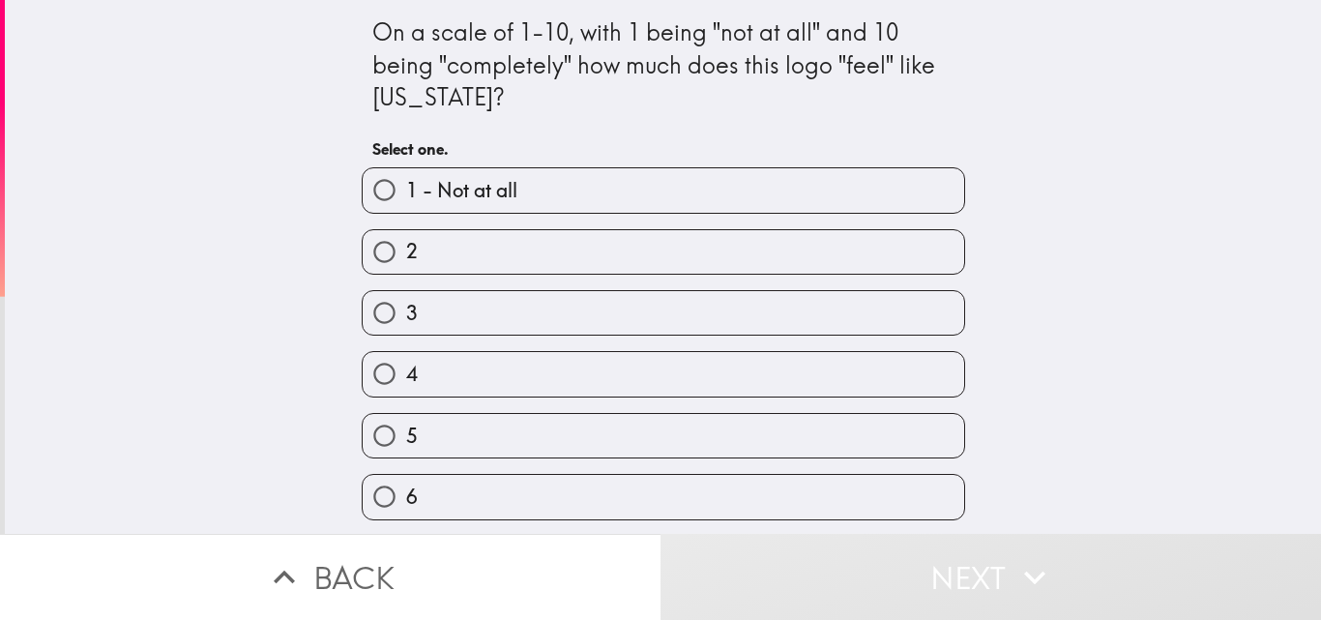
scroll to position [246, 0]
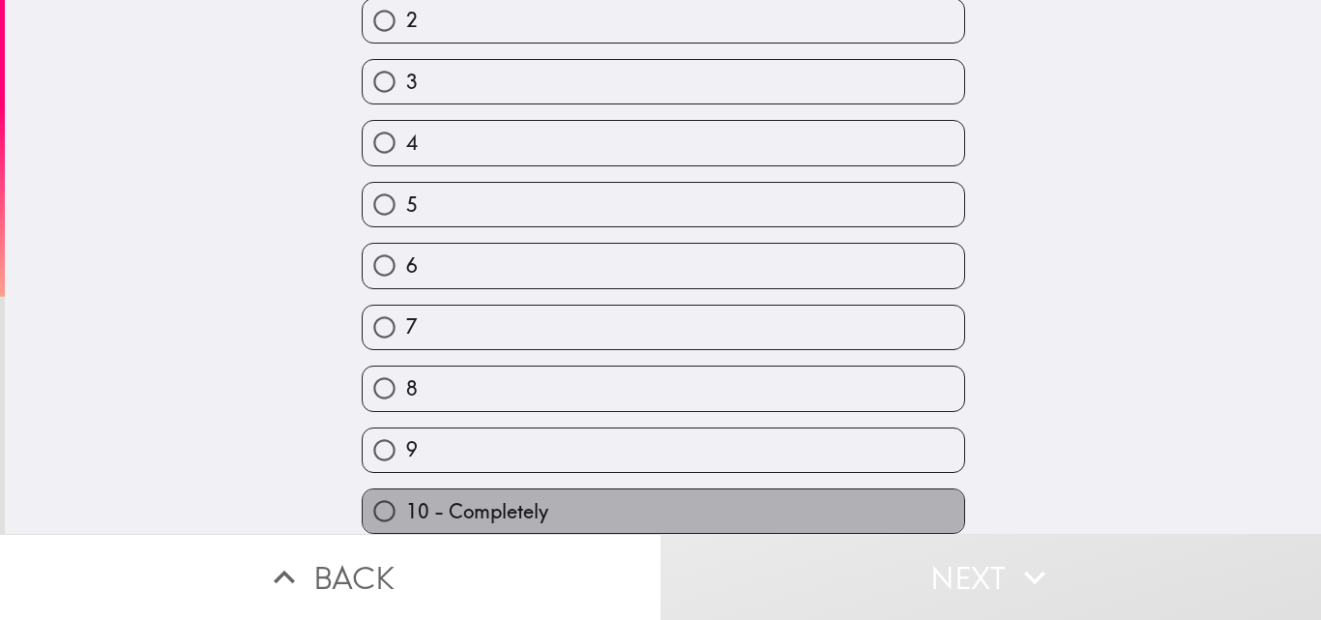
click at [487, 498] on span "10 - Completely" at bounding box center [477, 511] width 142 height 27
click at [406, 490] on input "10 - Completely" at bounding box center [385, 511] width 44 height 44
radio input "true"
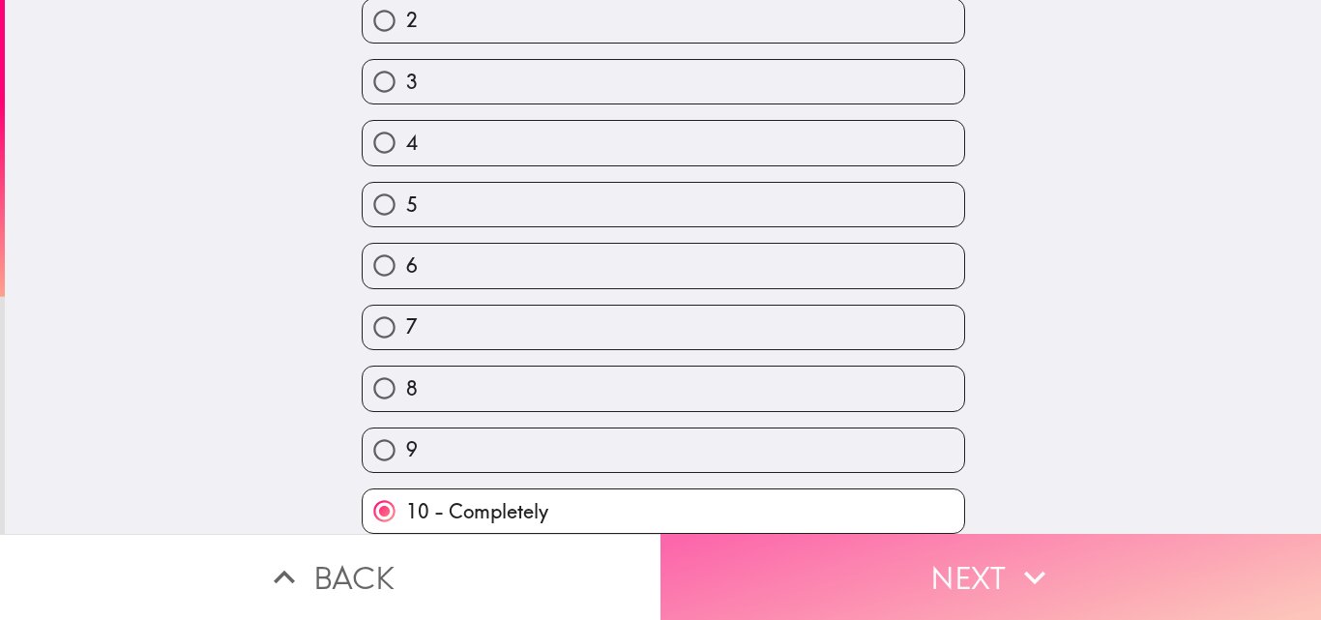
click at [879, 583] on button "Next" at bounding box center [990, 577] width 660 height 86
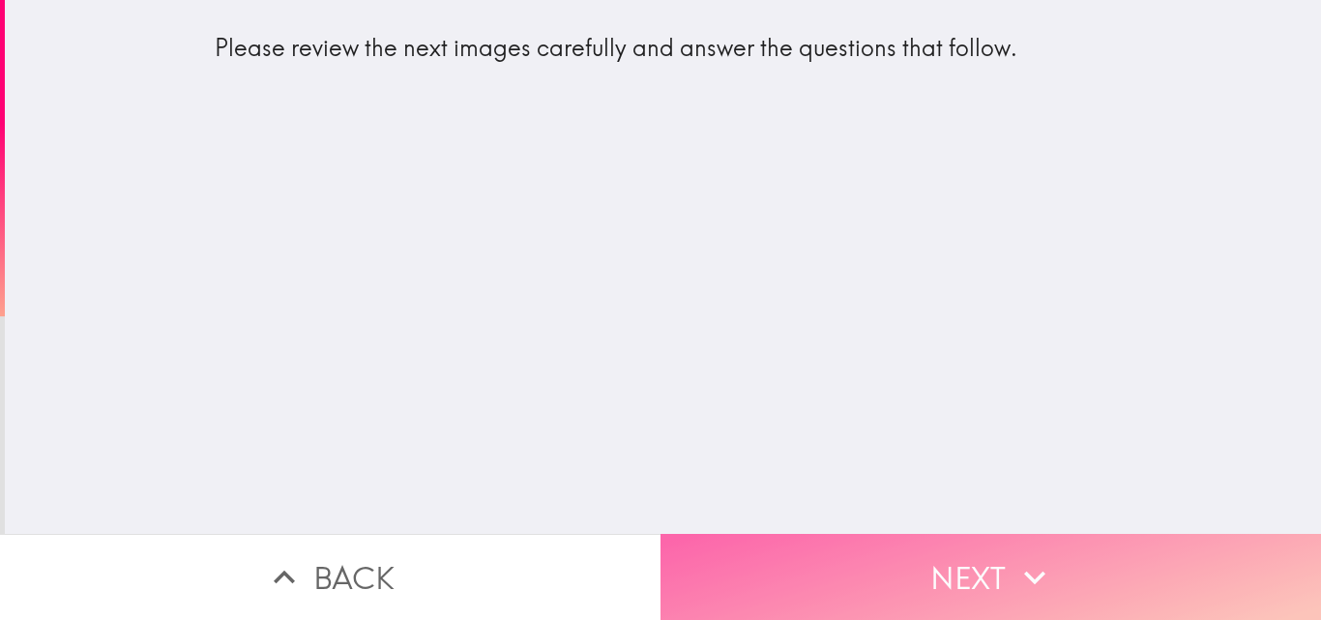
click at [816, 569] on button "Next" at bounding box center [990, 577] width 660 height 86
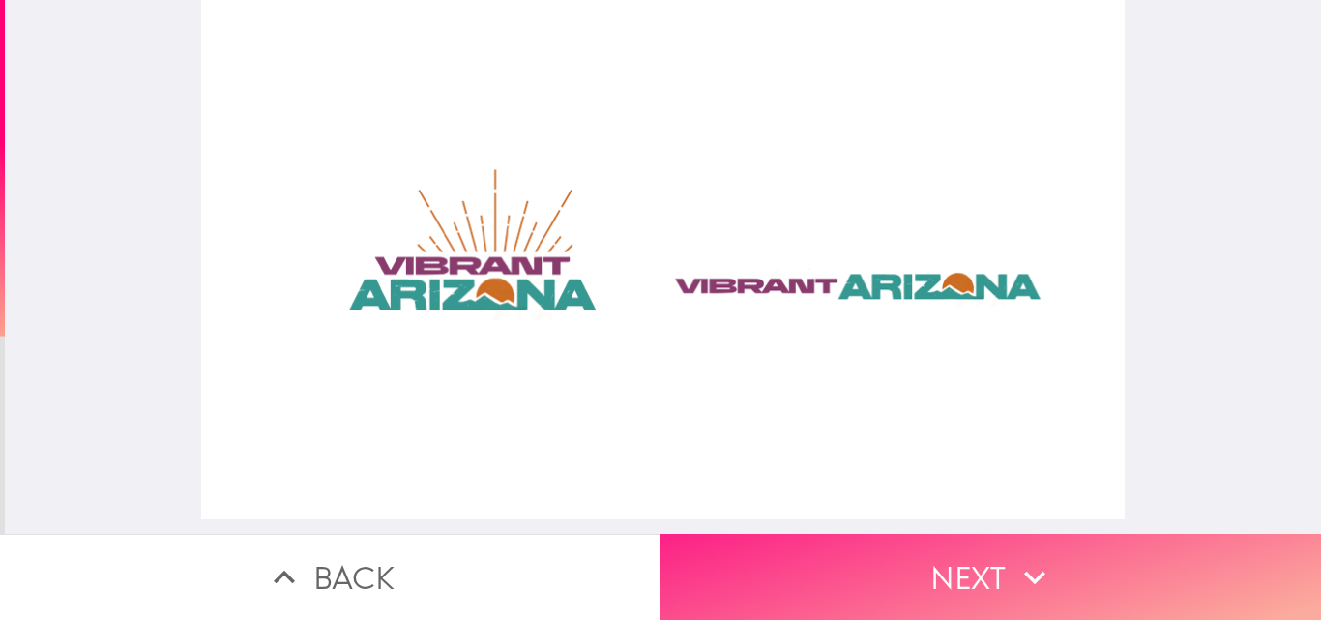
click at [1032, 558] on icon "button" at bounding box center [1034, 577] width 43 height 43
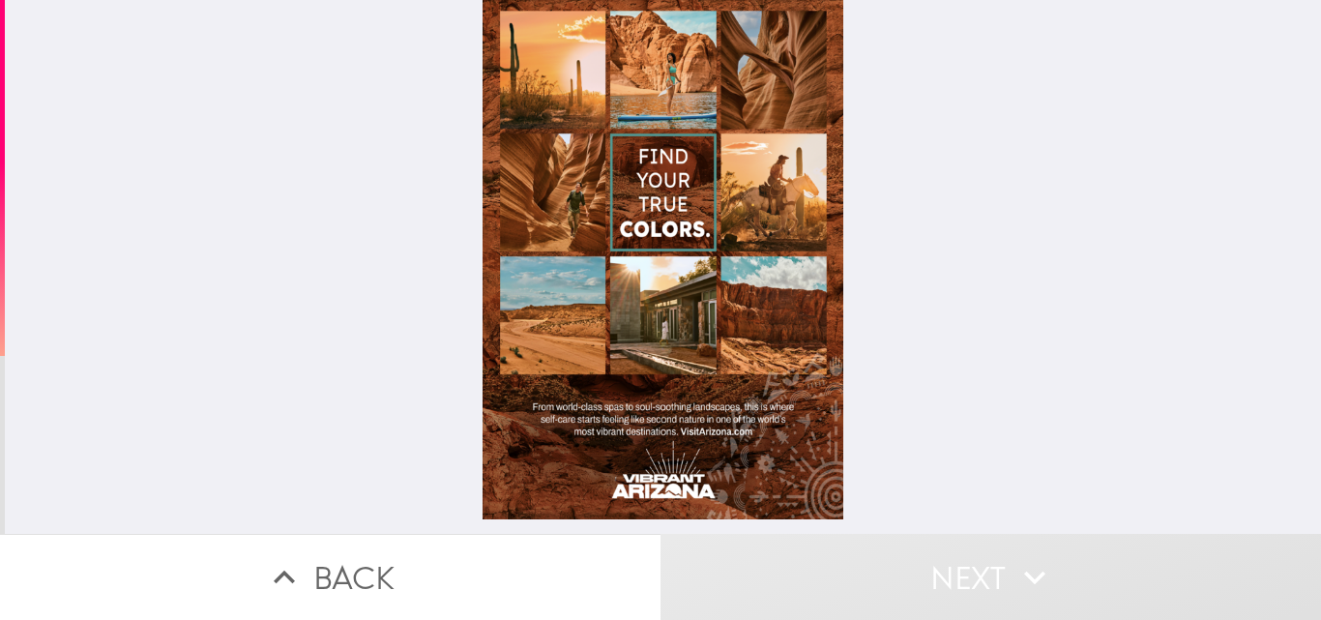
drag, startPoint x: 674, startPoint y: 216, endPoint x: 693, endPoint y: 329, distance: 114.7
click at [693, 329] on div at bounding box center [663, 259] width 362 height 519
click at [666, 36] on div at bounding box center [663, 259] width 362 height 519
click at [665, 288] on div at bounding box center [663, 259] width 362 height 519
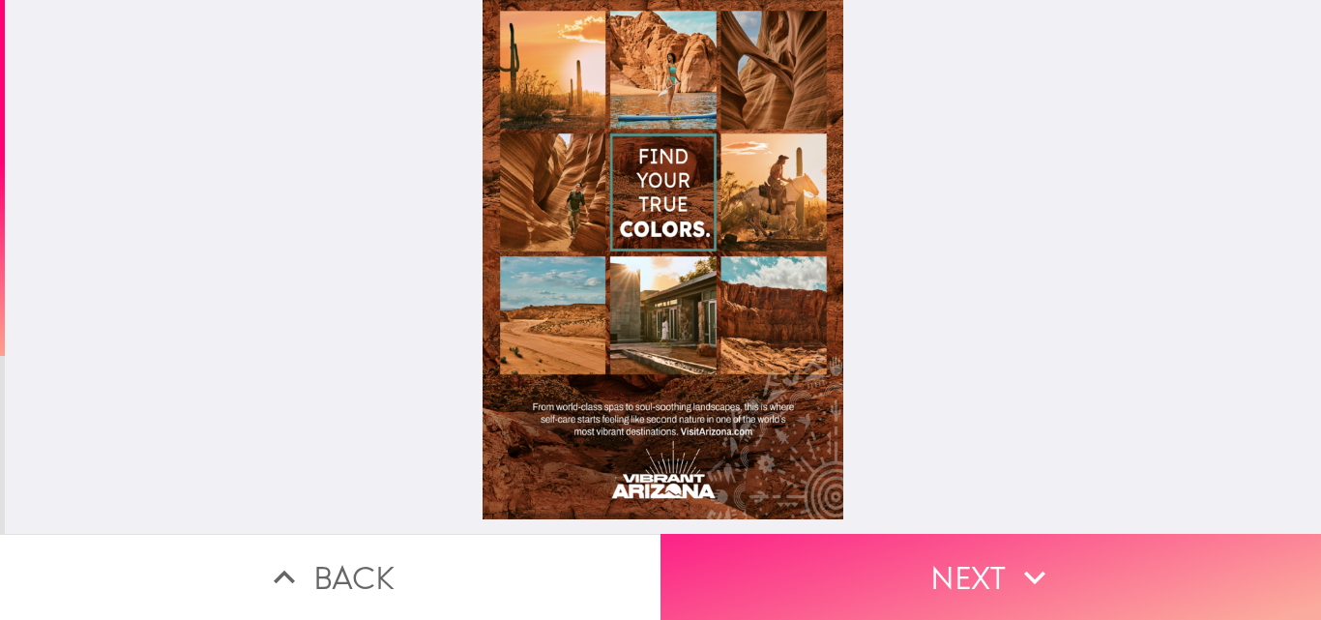
click at [894, 565] on button "Next" at bounding box center [990, 577] width 660 height 86
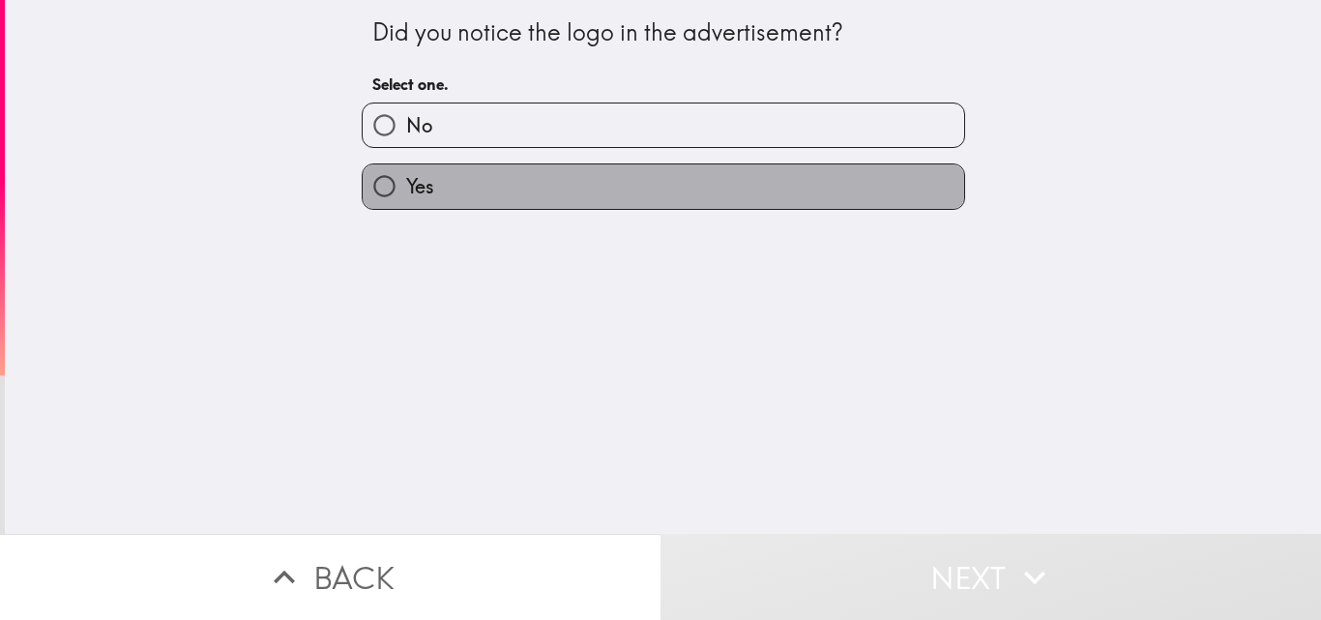
click at [495, 185] on label "Yes" at bounding box center [663, 186] width 601 height 44
click at [406, 185] on input "Yes" at bounding box center [385, 186] width 44 height 44
radio input "true"
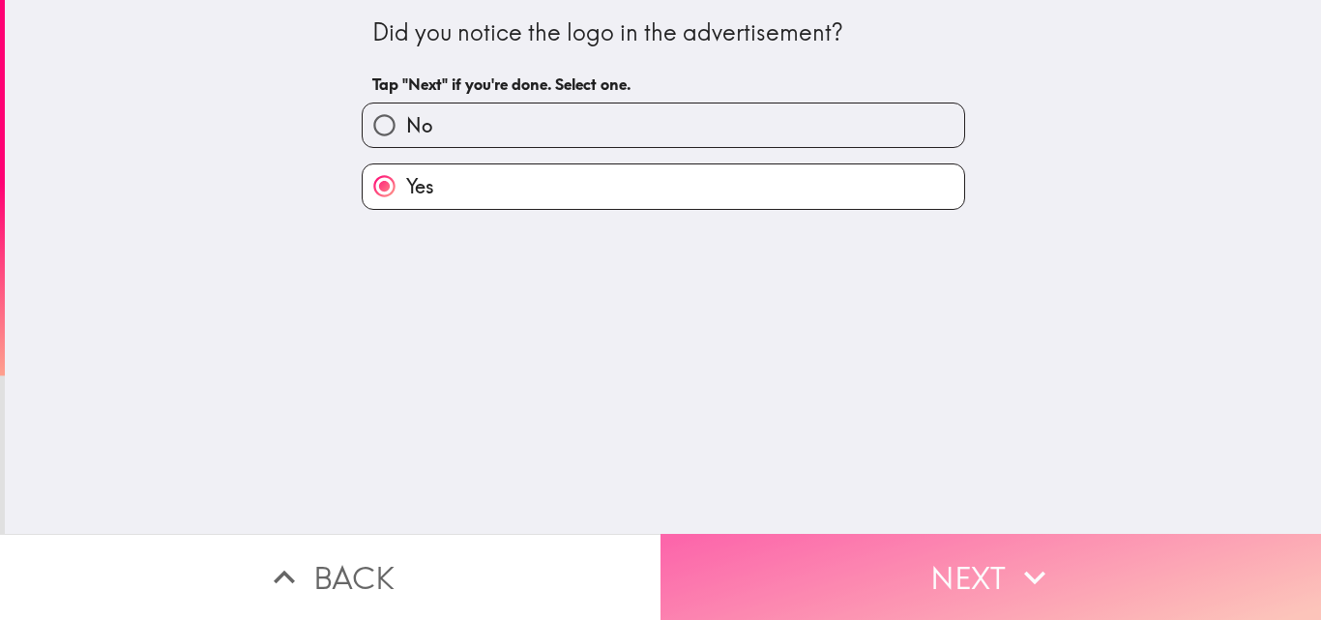
drag, startPoint x: 907, startPoint y: 582, endPoint x: 900, endPoint y: 574, distance: 10.3
click at [908, 581] on button "Next" at bounding box center [990, 577] width 660 height 86
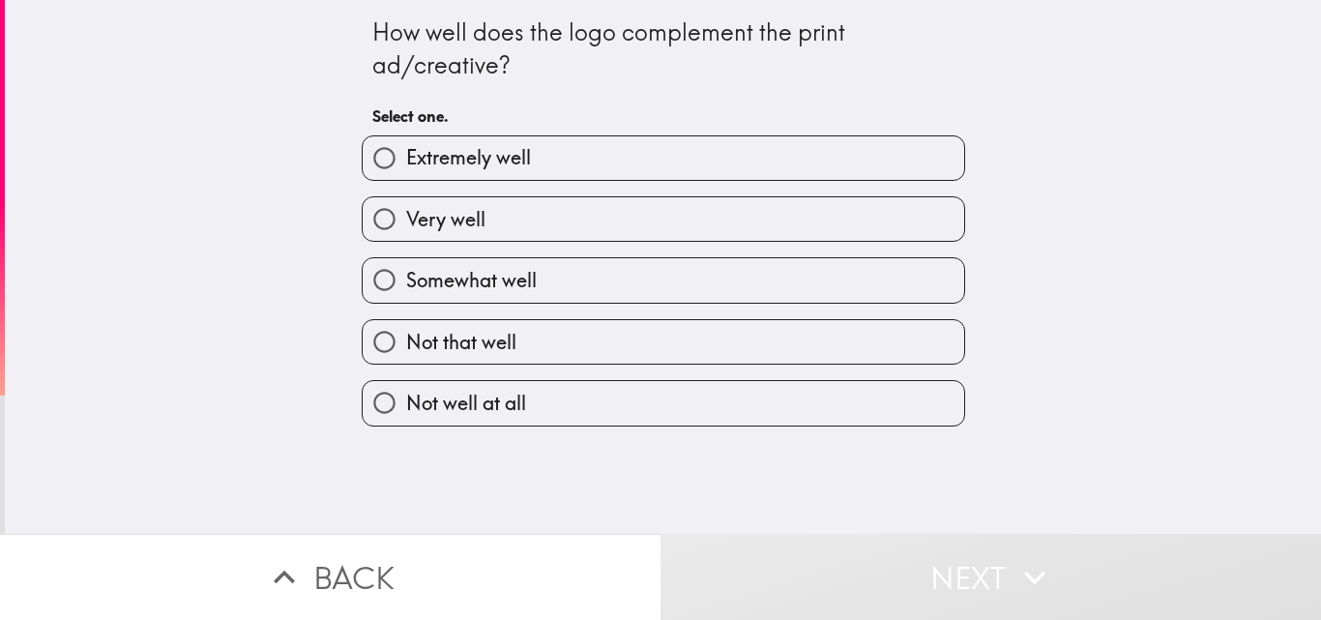
drag, startPoint x: 461, startPoint y: 145, endPoint x: 740, endPoint y: 195, distance: 282.9
click at [463, 145] on span "Extremely well" at bounding box center [468, 157] width 125 height 27
click at [406, 145] on input "Extremely well" at bounding box center [385, 158] width 44 height 44
radio input "true"
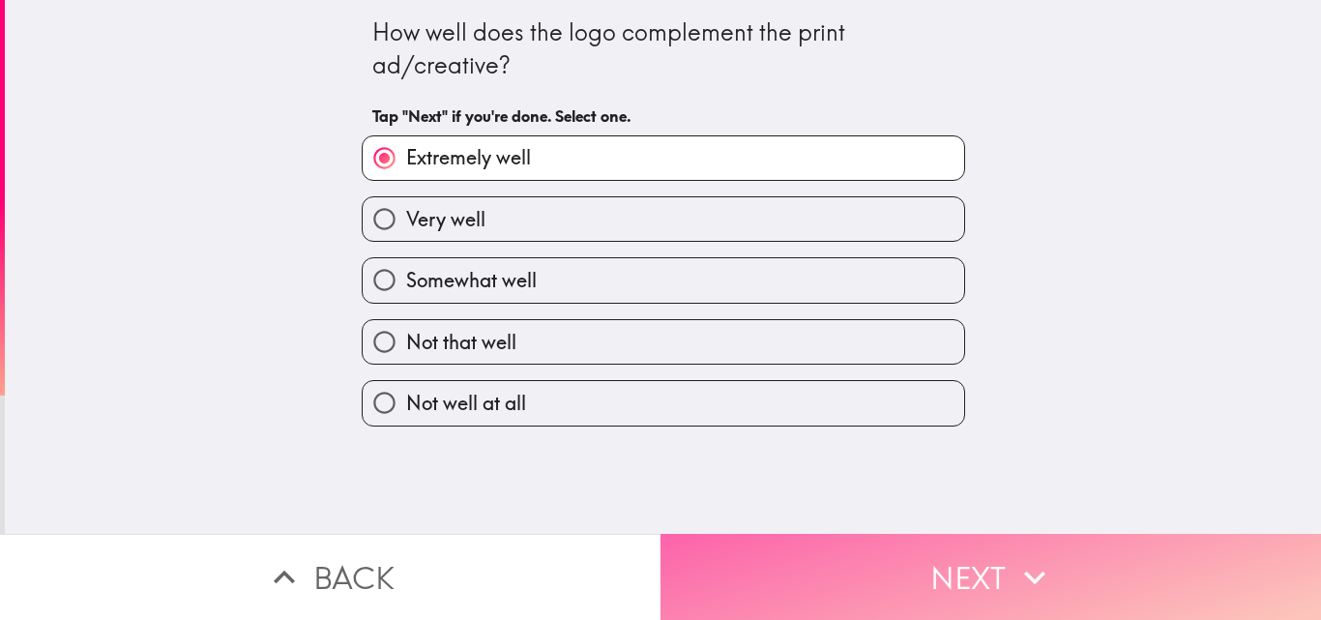
click at [943, 551] on button "Next" at bounding box center [990, 577] width 660 height 86
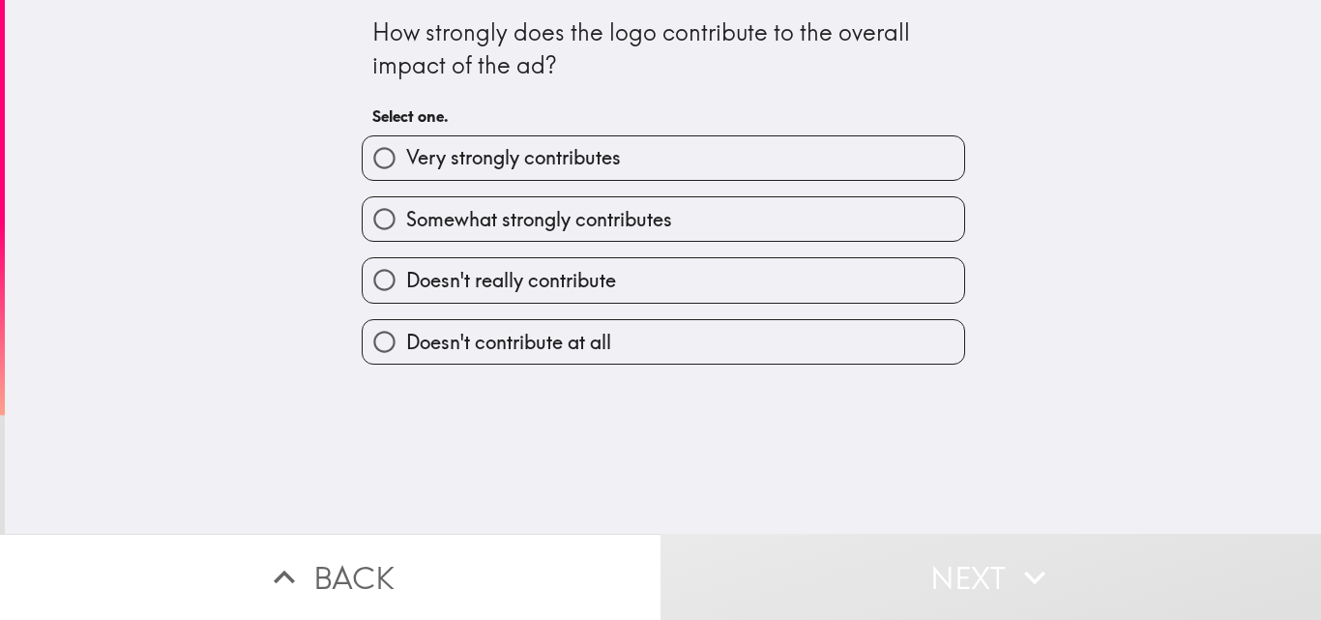
click at [446, 167] on span "Very strongly contributes" at bounding box center [513, 157] width 215 height 27
click at [406, 167] on input "Very strongly contributes" at bounding box center [385, 158] width 44 height 44
radio input "true"
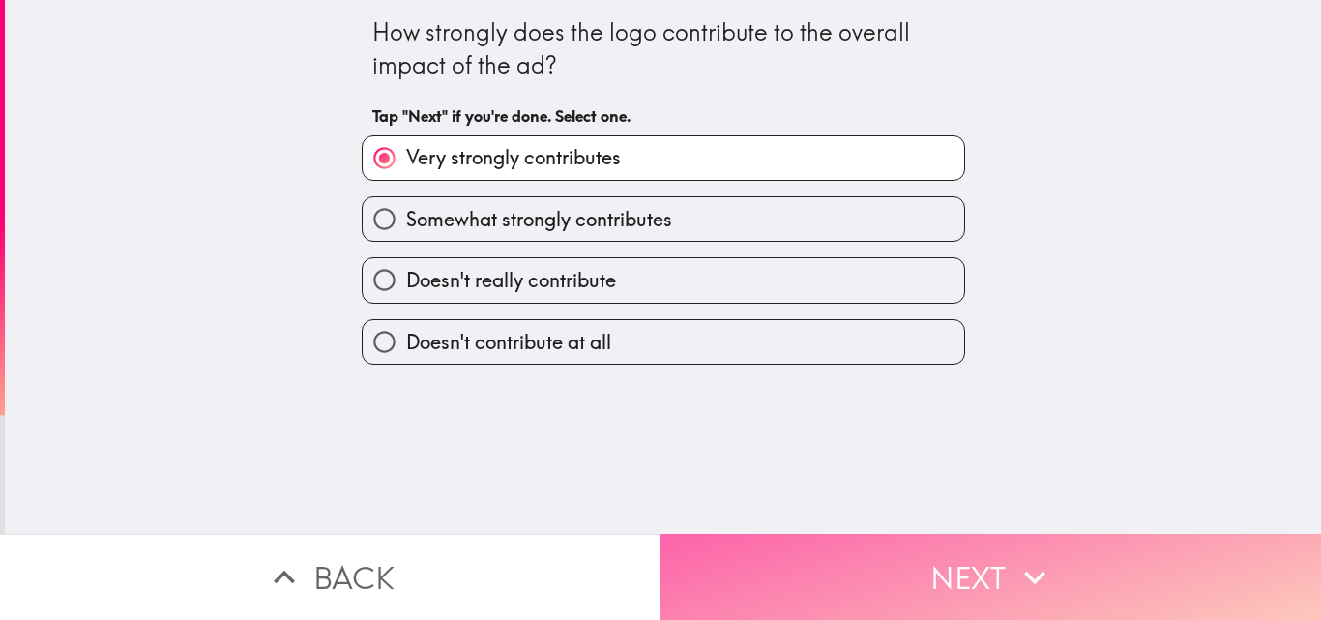
click at [819, 551] on button "Next" at bounding box center [990, 577] width 660 height 86
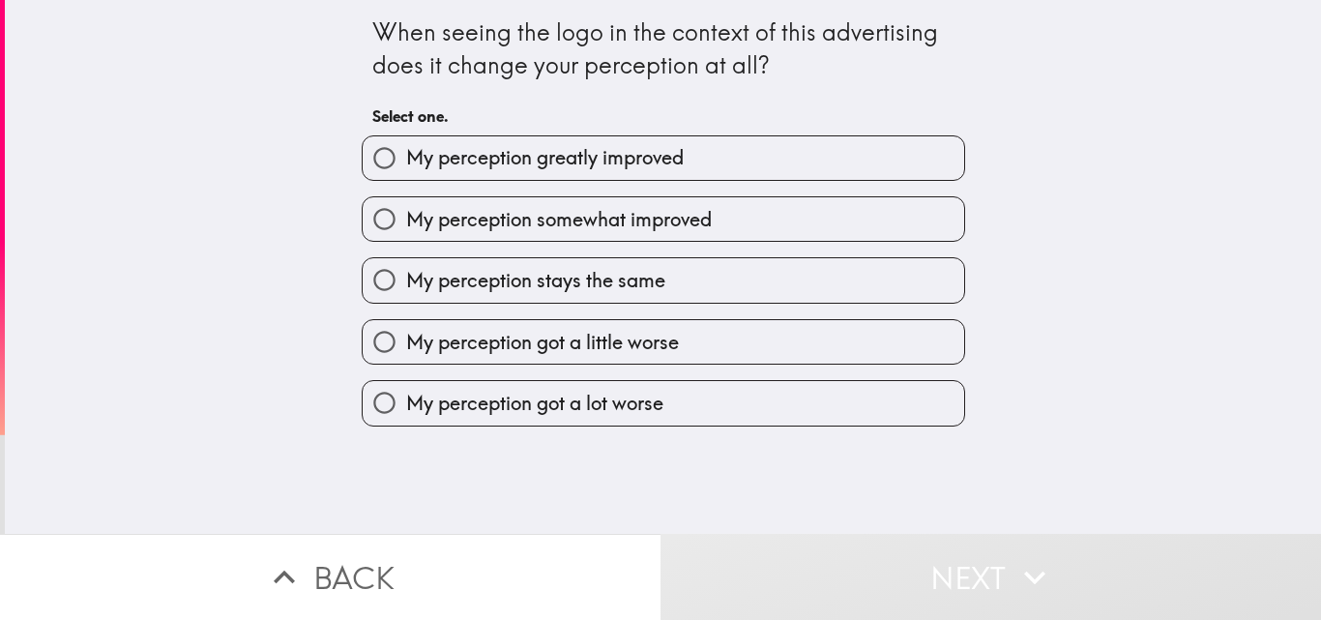
click at [472, 158] on span "My perception greatly improved" at bounding box center [544, 157] width 277 height 27
click at [406, 158] on input "My perception greatly improved" at bounding box center [385, 158] width 44 height 44
radio input "true"
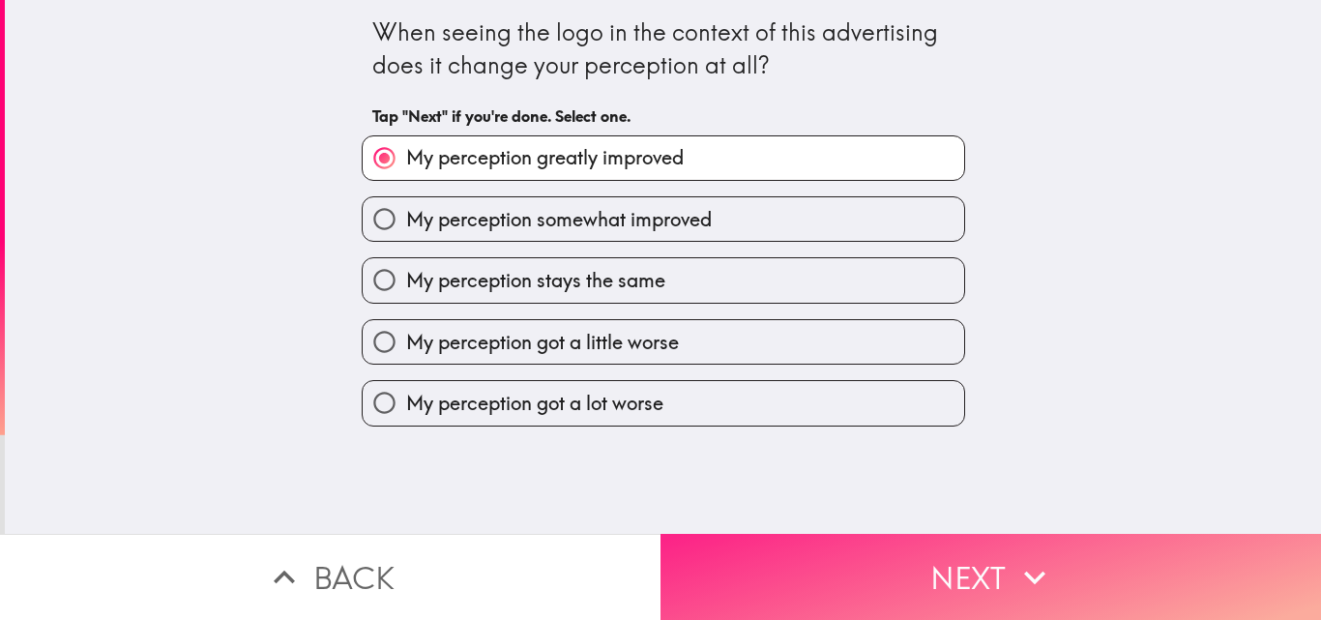
click at [790, 549] on button "Next" at bounding box center [990, 577] width 660 height 86
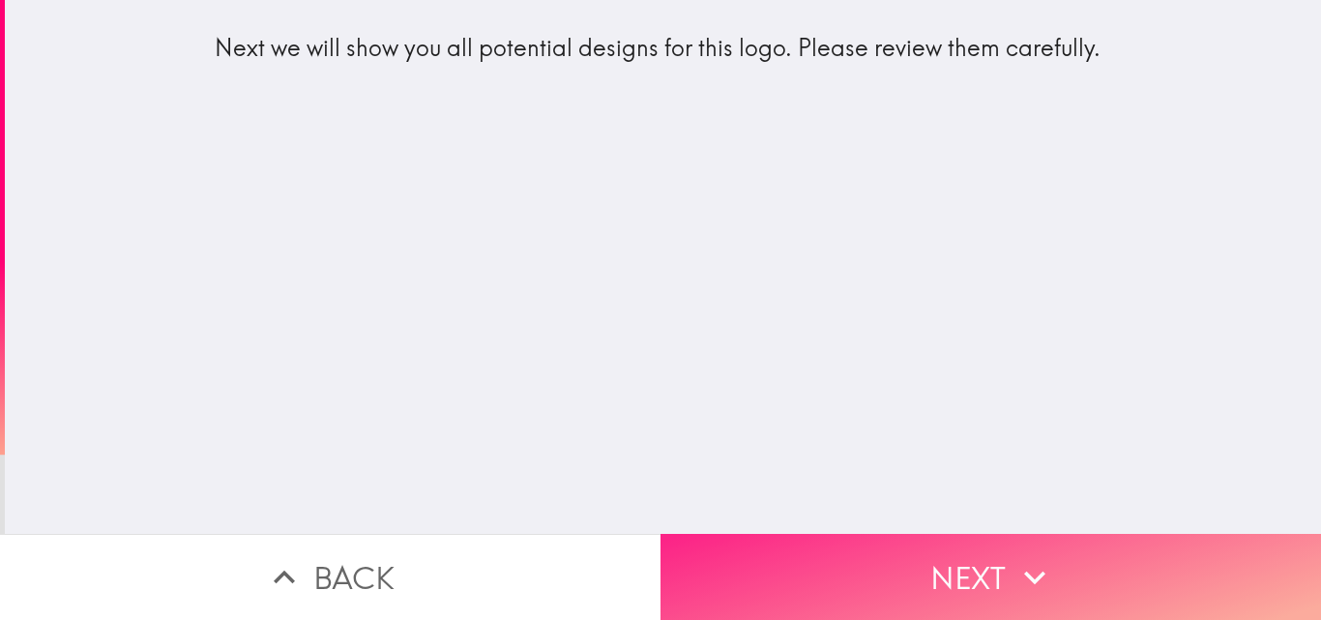
click at [956, 562] on button "Next" at bounding box center [990, 577] width 660 height 86
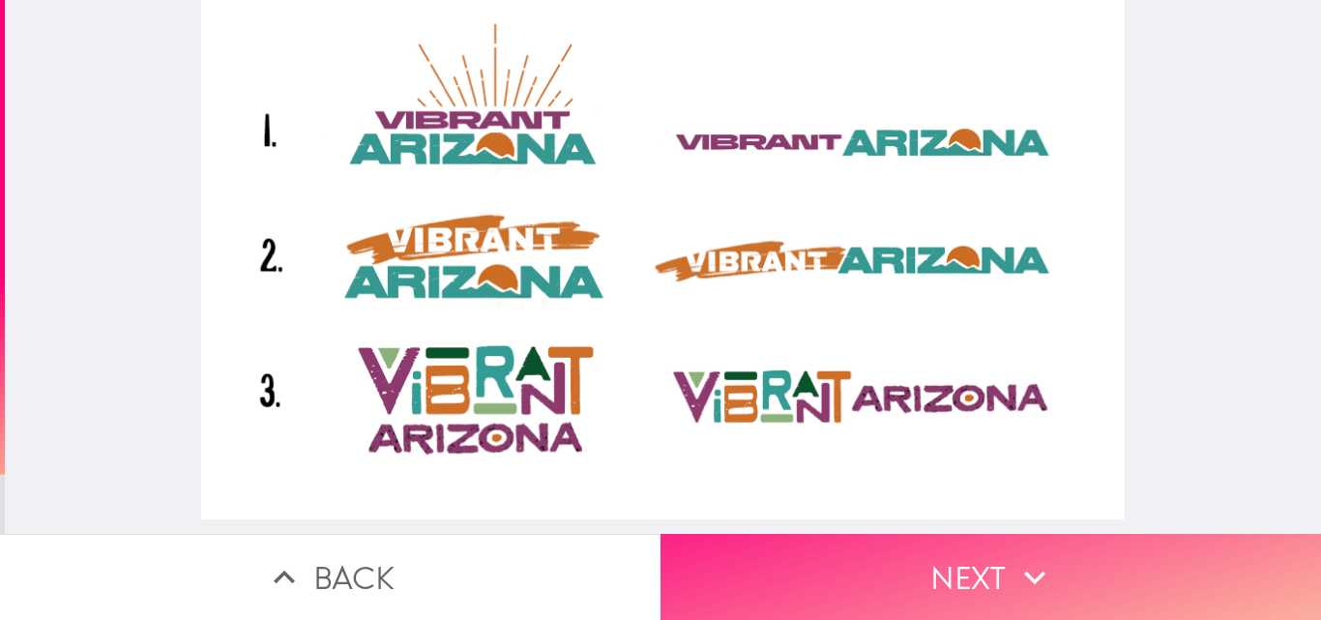
click at [940, 552] on button "Next" at bounding box center [990, 577] width 660 height 86
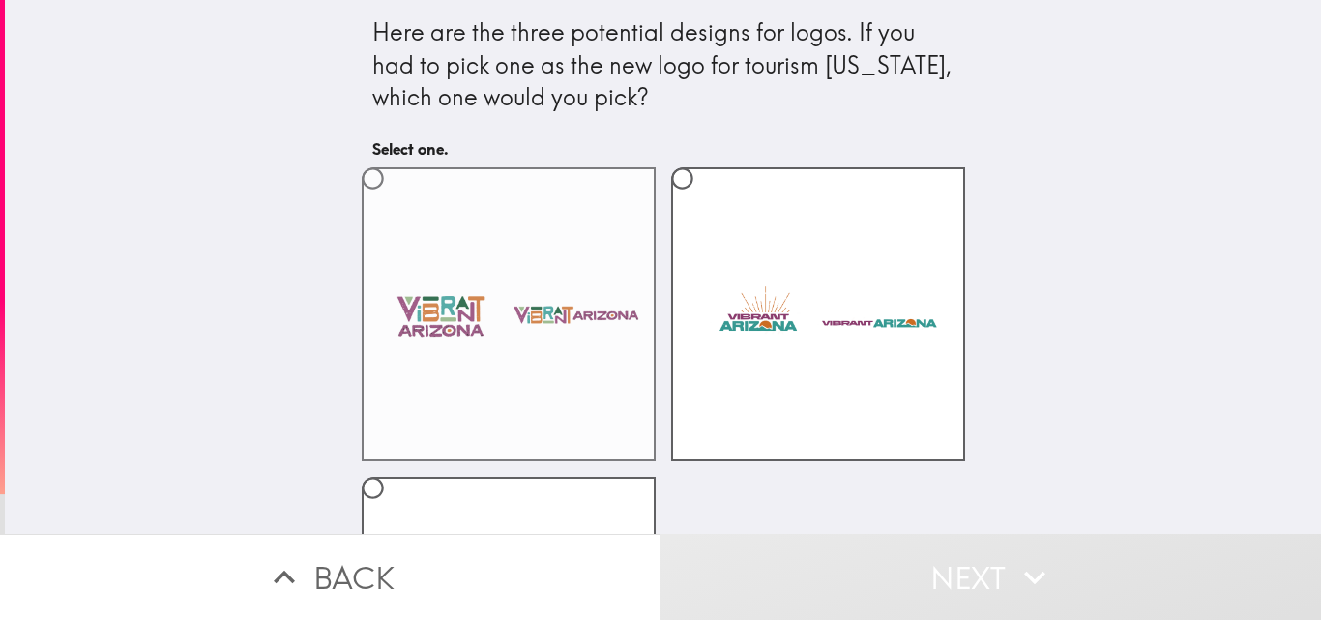
click at [351, 185] on input "radio" at bounding box center [373, 179] width 44 height 44
radio input "true"
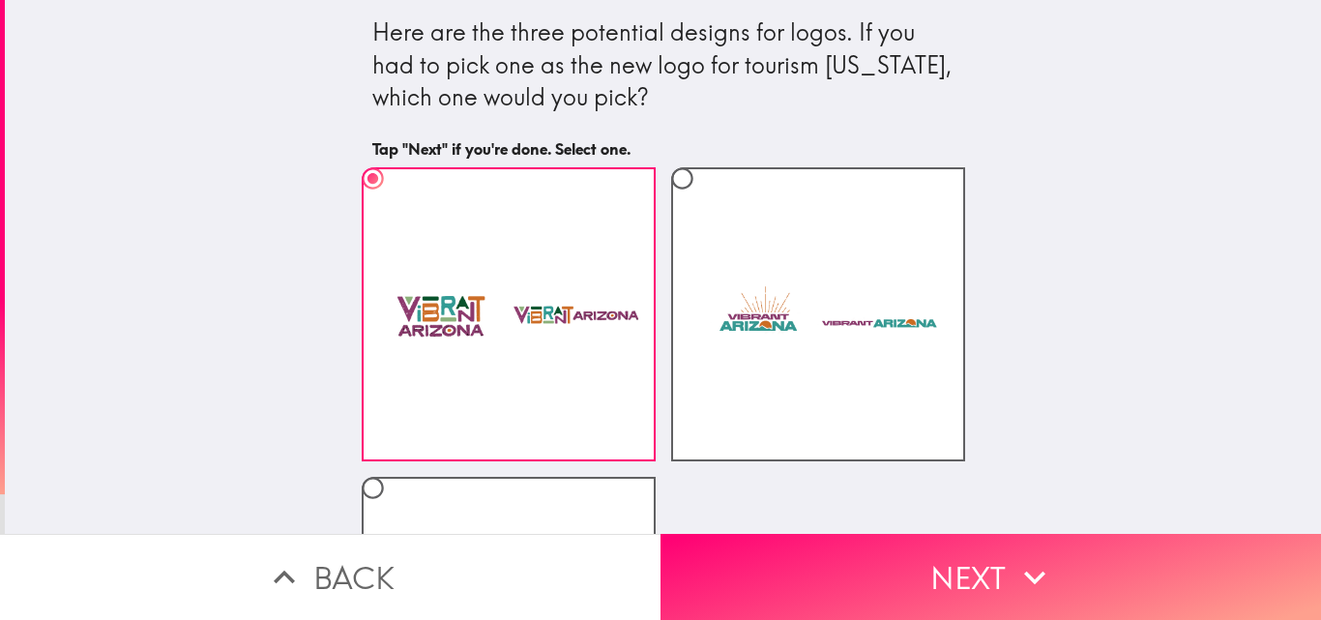
scroll to position [251, 0]
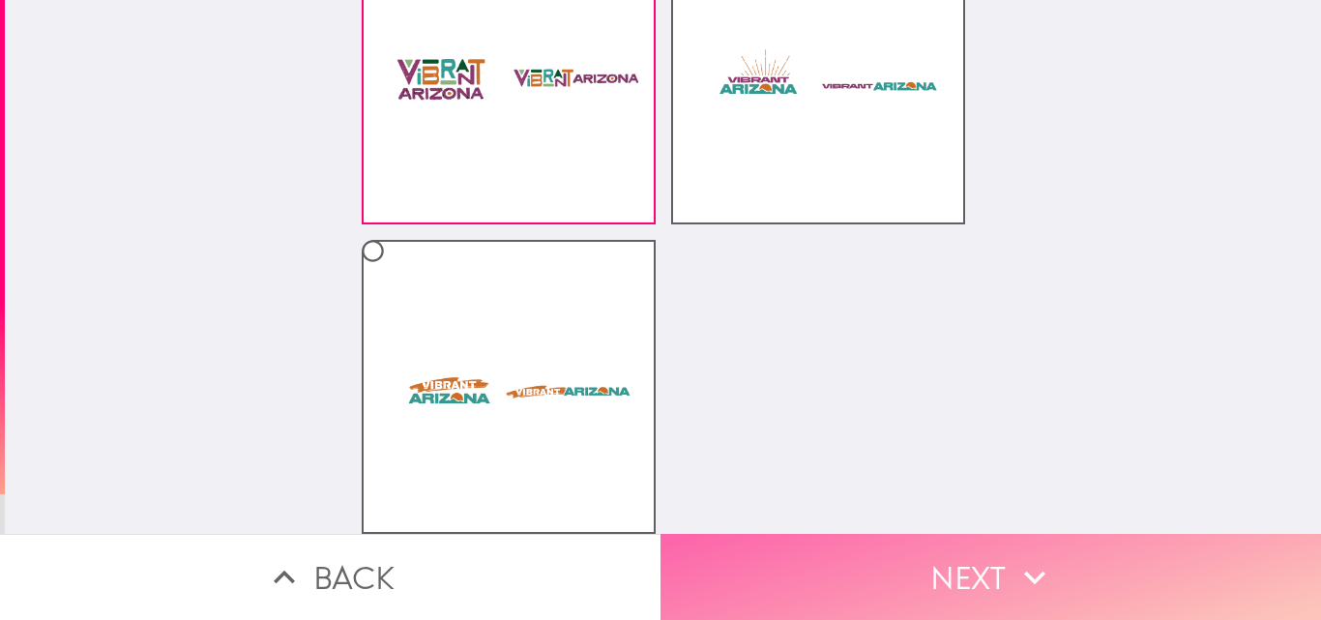
click at [867, 558] on button "Next" at bounding box center [990, 577] width 660 height 86
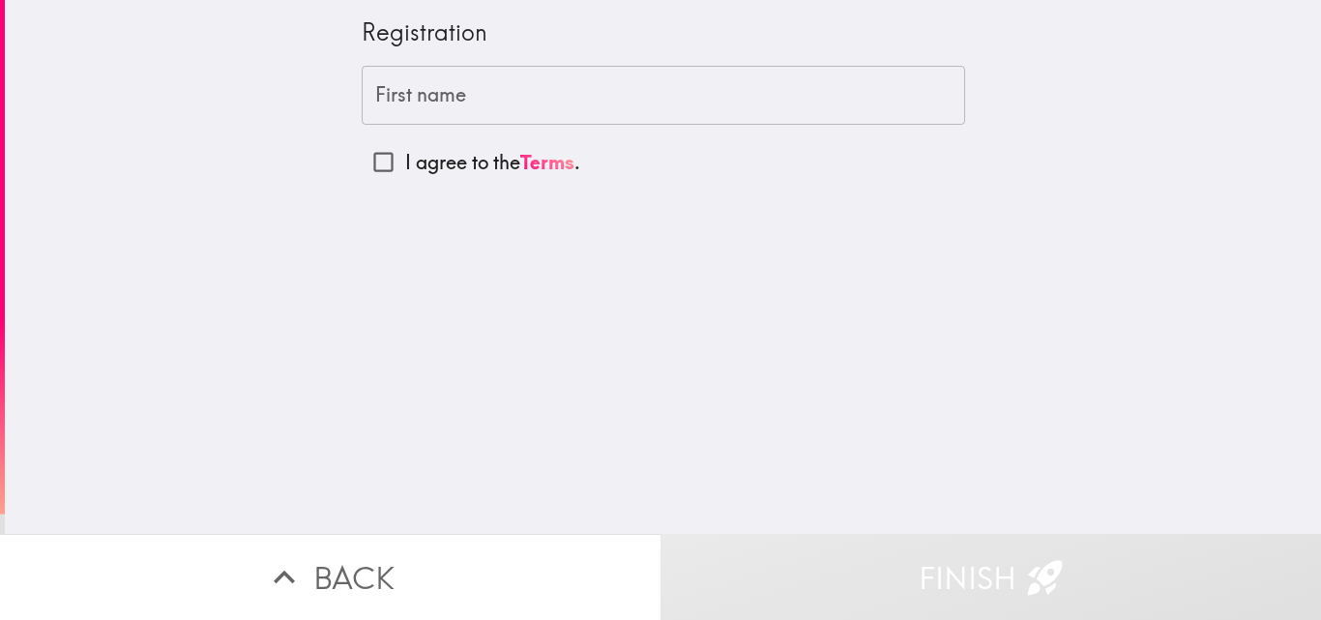
click at [400, 105] on input "First name" at bounding box center [663, 96] width 603 height 60
click at [377, 167] on input "I agree to the Terms ." at bounding box center [384, 162] width 44 height 44
checkbox input "true"
click at [408, 115] on input "First name" at bounding box center [663, 96] width 603 height 60
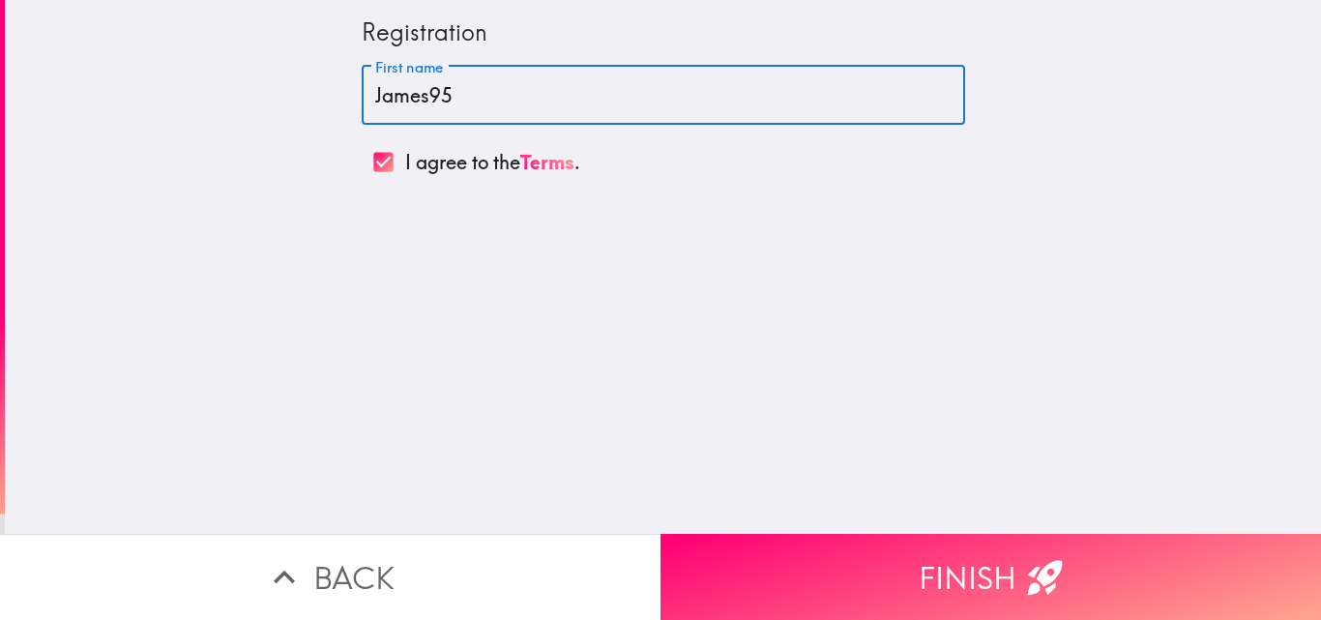
type input "James950"
